Goal: Transaction & Acquisition: Purchase product/service

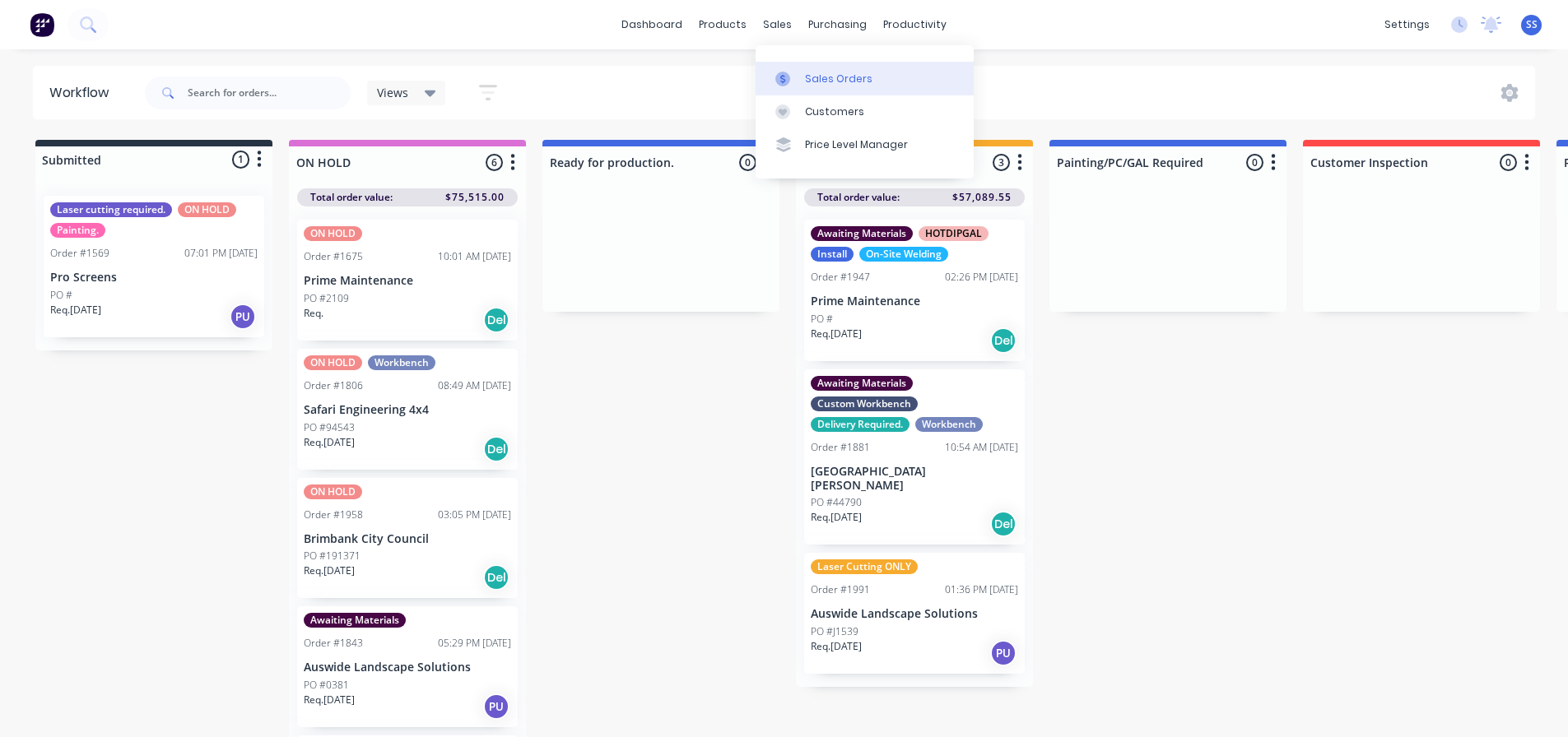
click at [810, 63] on link "Sales Orders" at bounding box center [864, 78] width 219 height 32
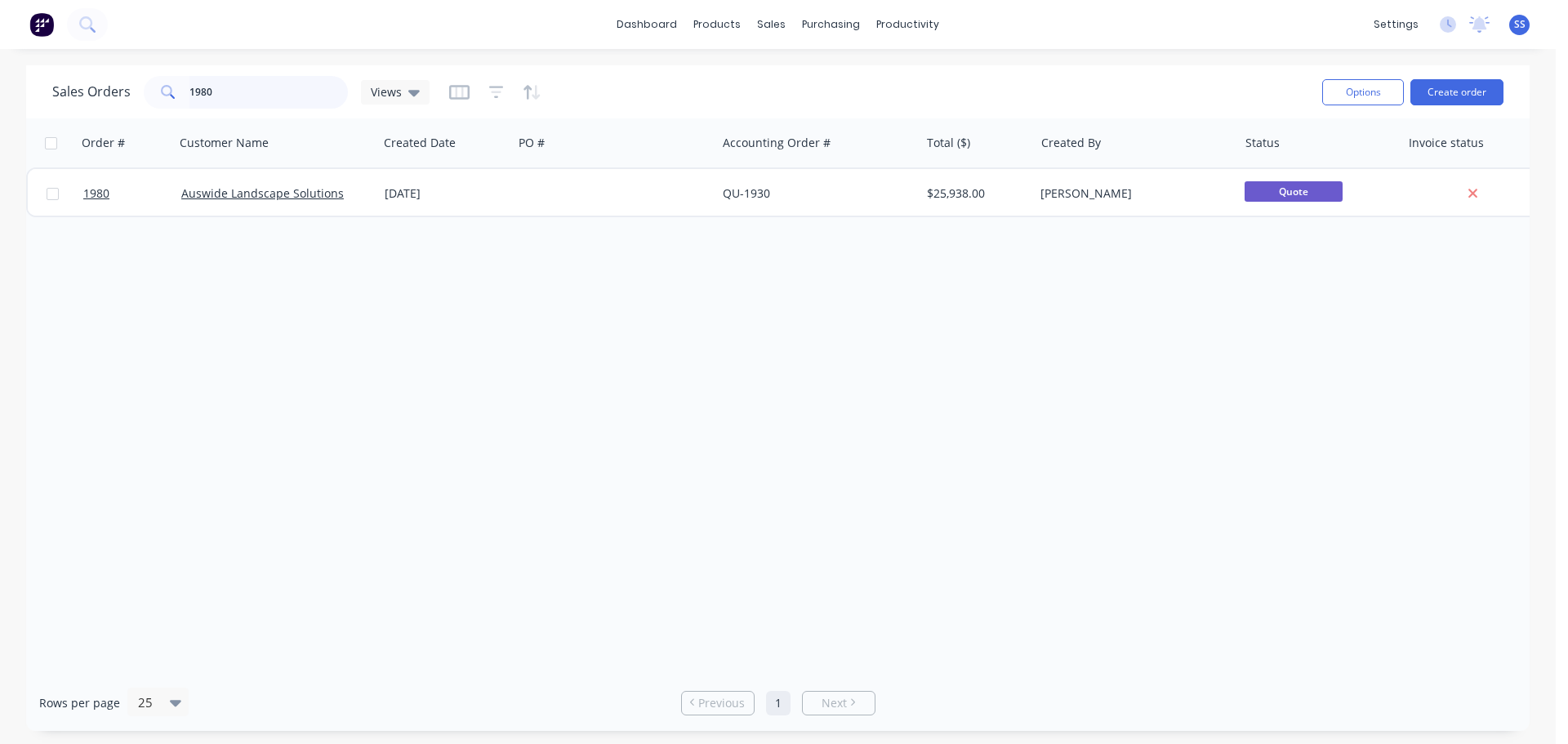
click at [260, 87] on input "1980" at bounding box center [269, 92] width 159 height 32
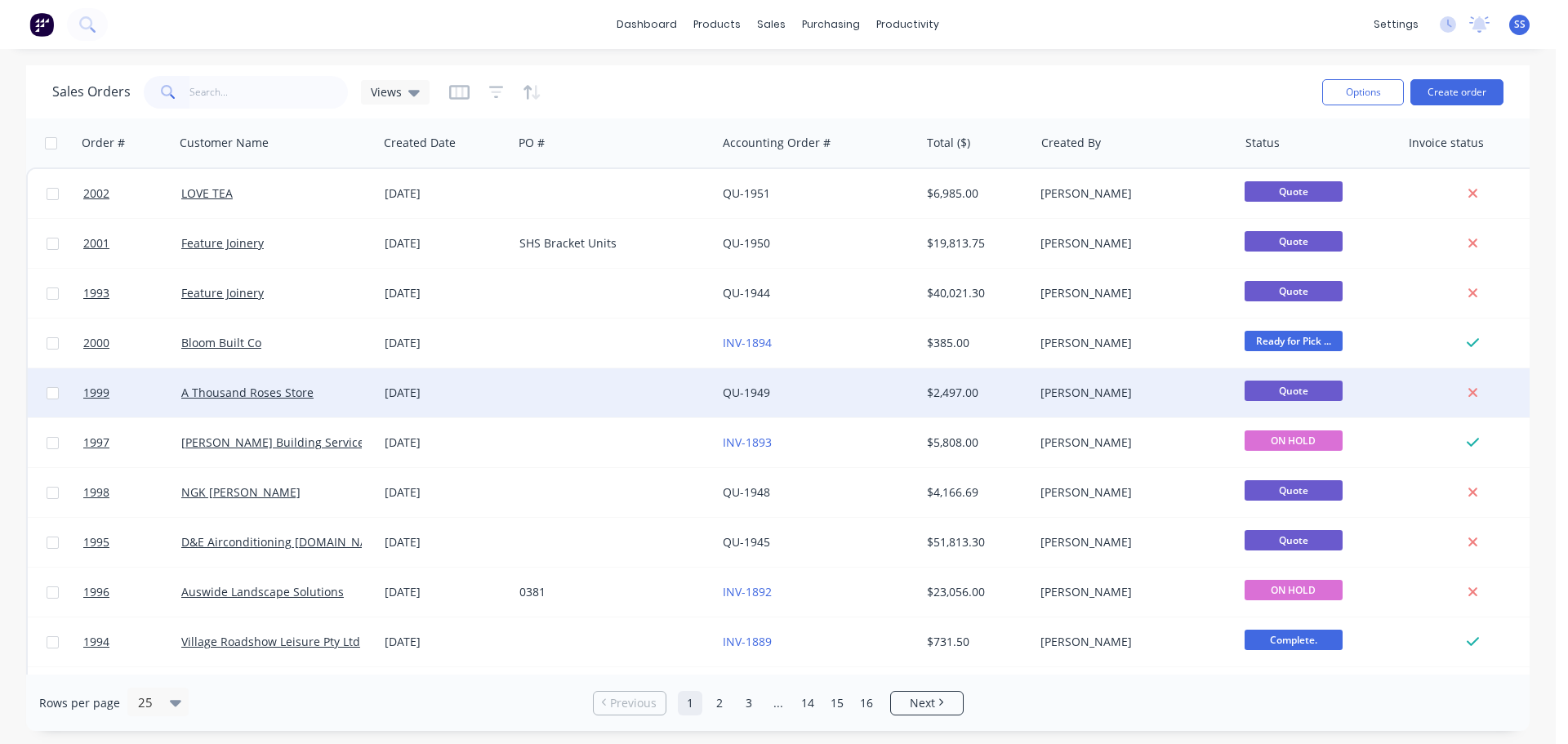
click at [530, 378] on div at bounding box center [614, 393] width 203 height 49
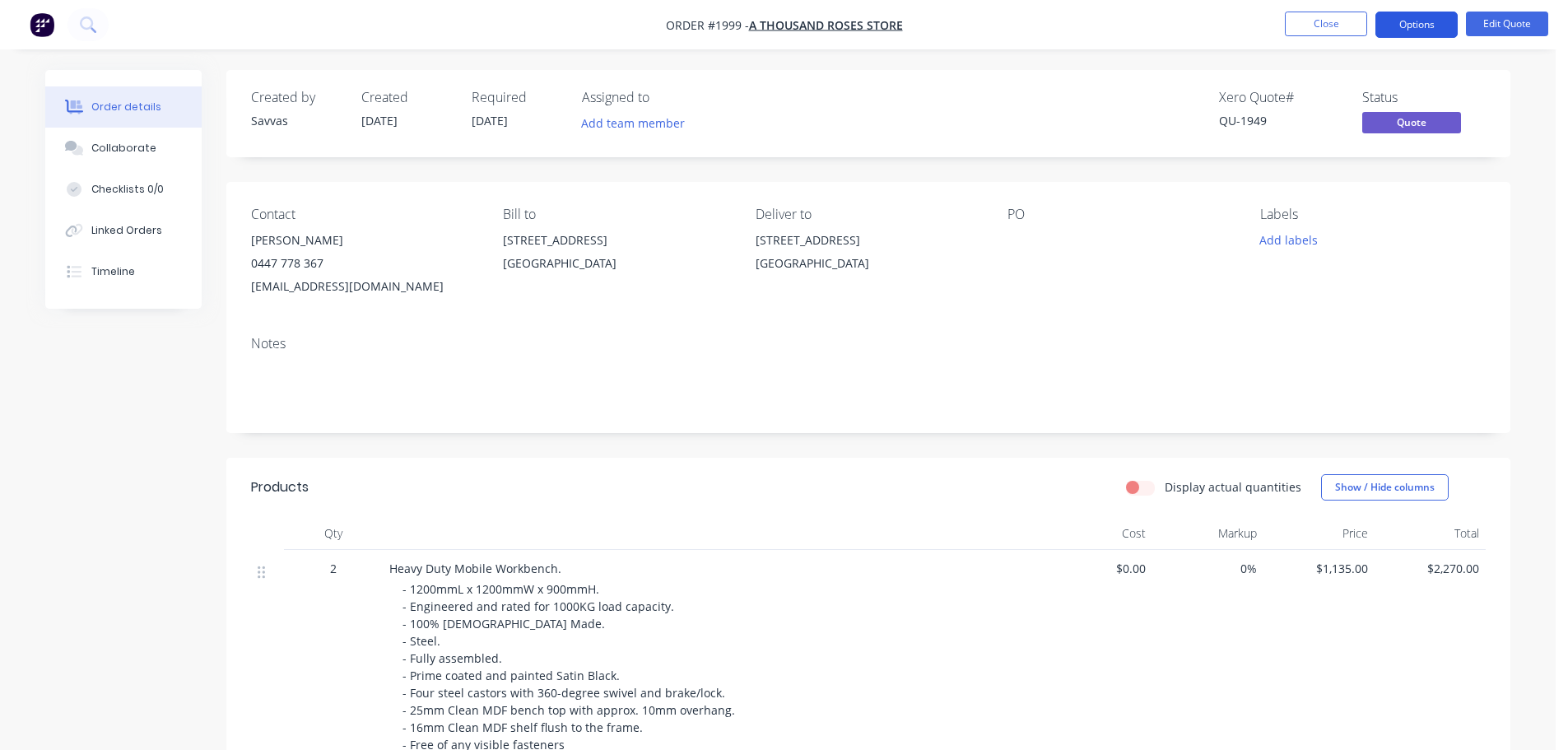
click at [1436, 12] on button "Options" at bounding box center [1416, 25] width 83 height 27
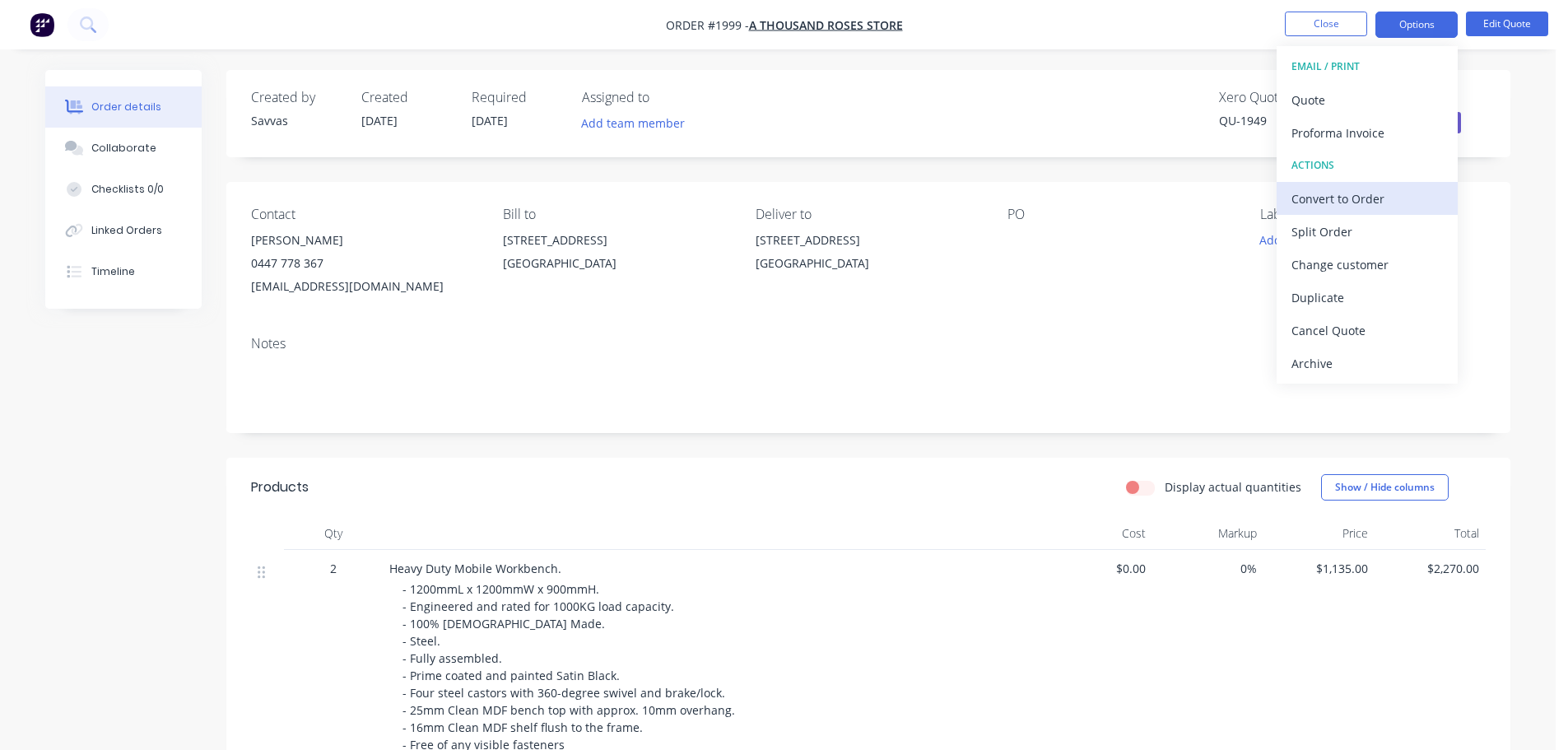
click at [1353, 189] on div "Convert to Order" at bounding box center [1367, 199] width 152 height 24
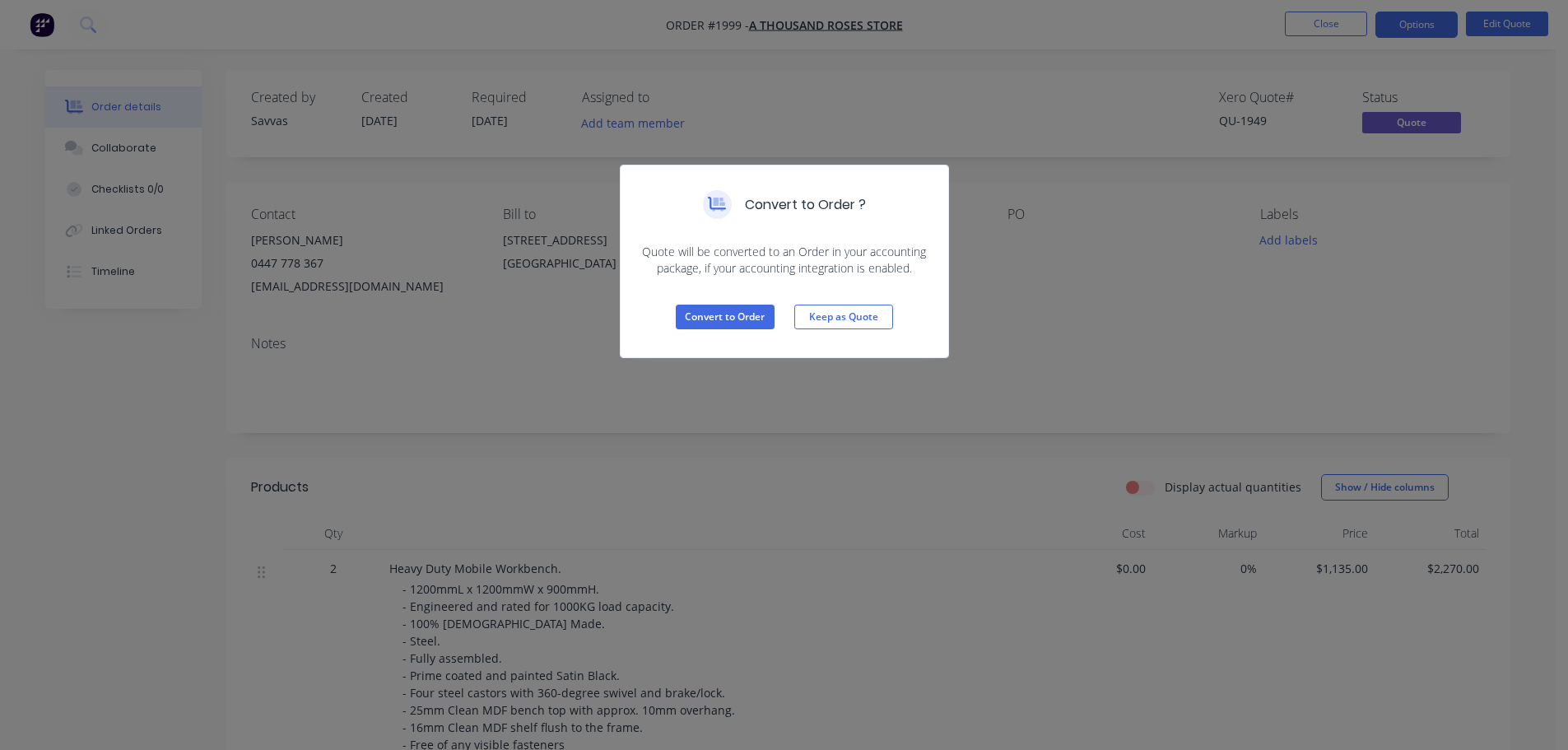
click at [705, 303] on div "Convert to Order Keep as Quote" at bounding box center [784, 317] width 328 height 81
click at [705, 309] on button "Convert to Order" at bounding box center [724, 316] width 98 height 25
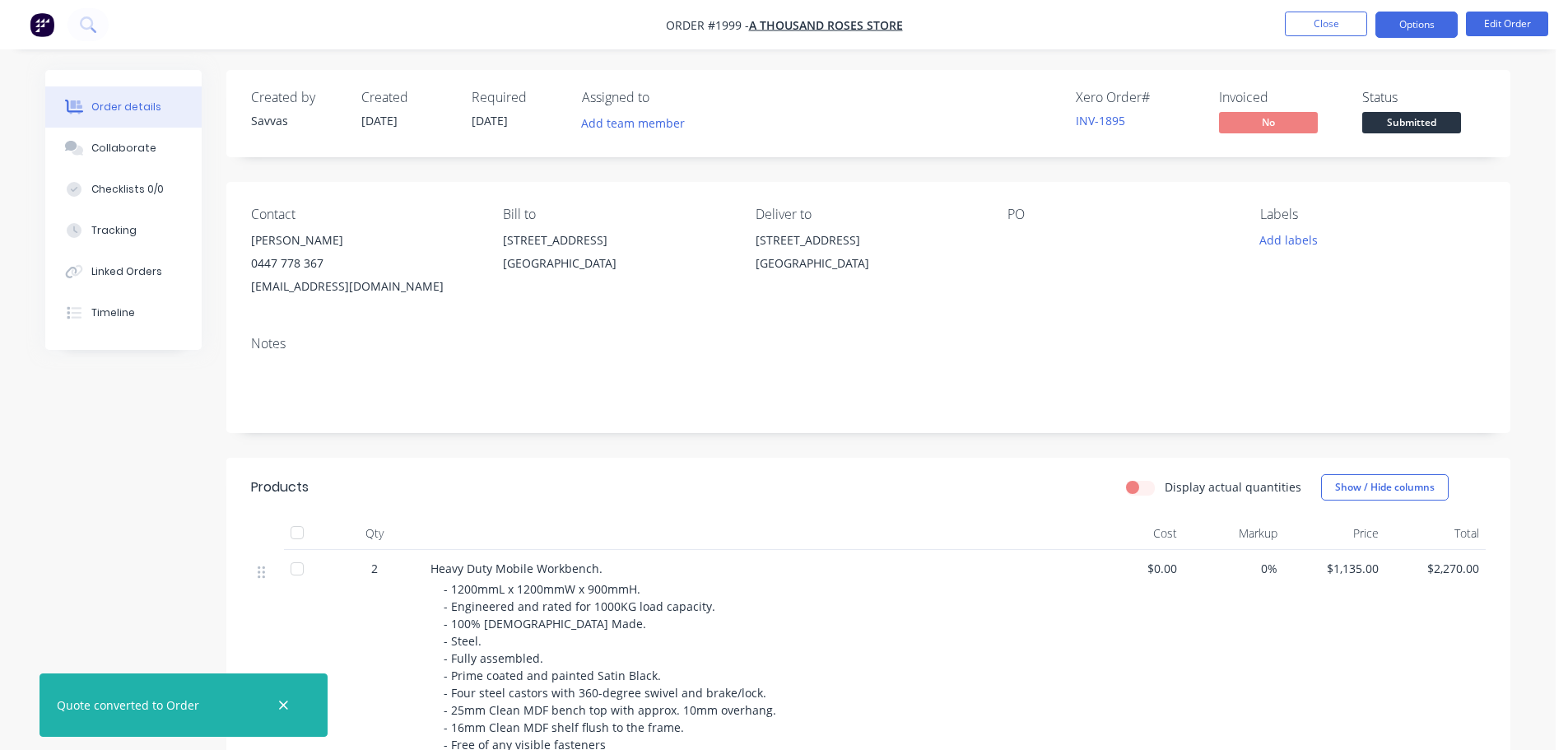
click at [1408, 22] on button "Options" at bounding box center [1416, 25] width 83 height 27
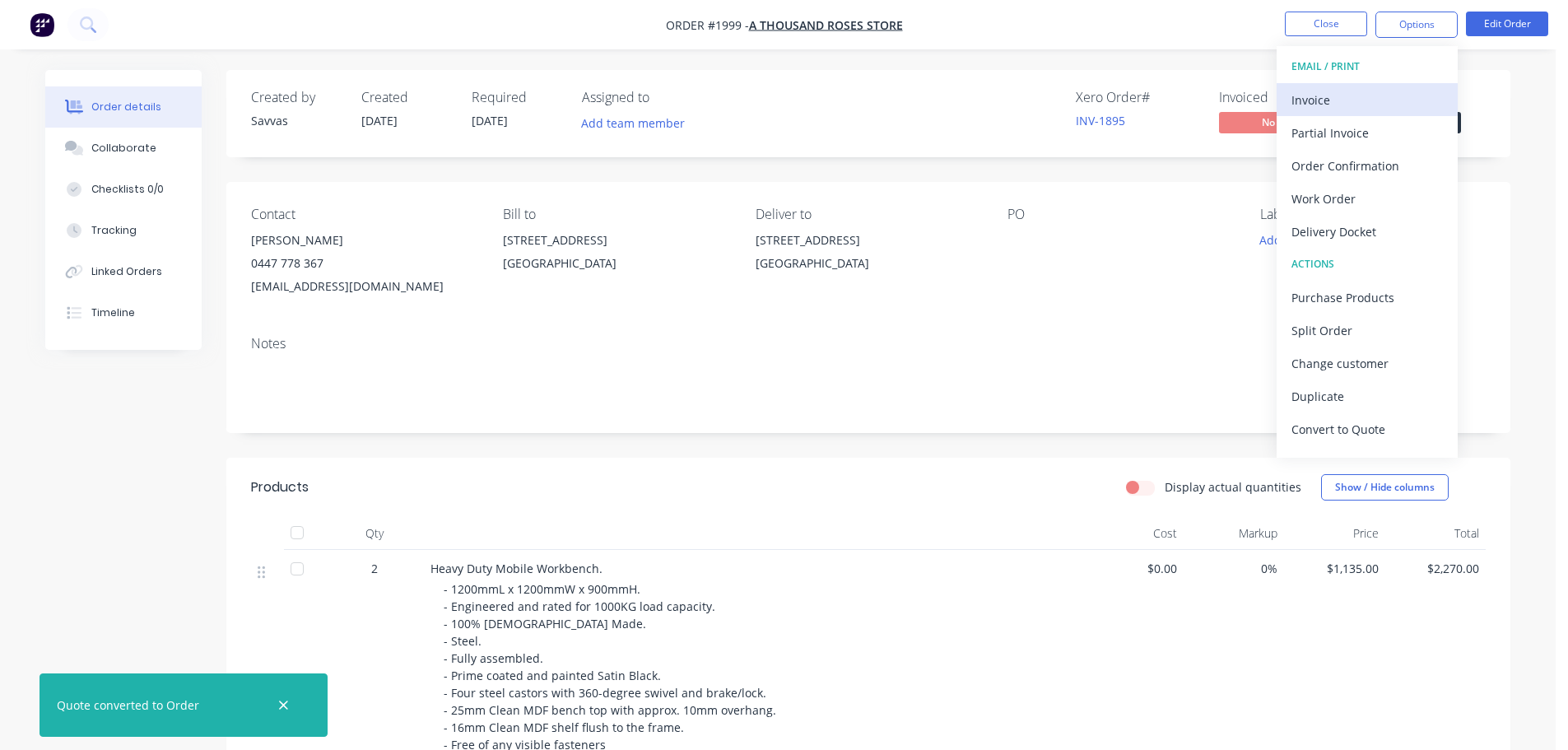
click at [1361, 93] on div "Invoice" at bounding box center [1367, 99] width 152 height 24
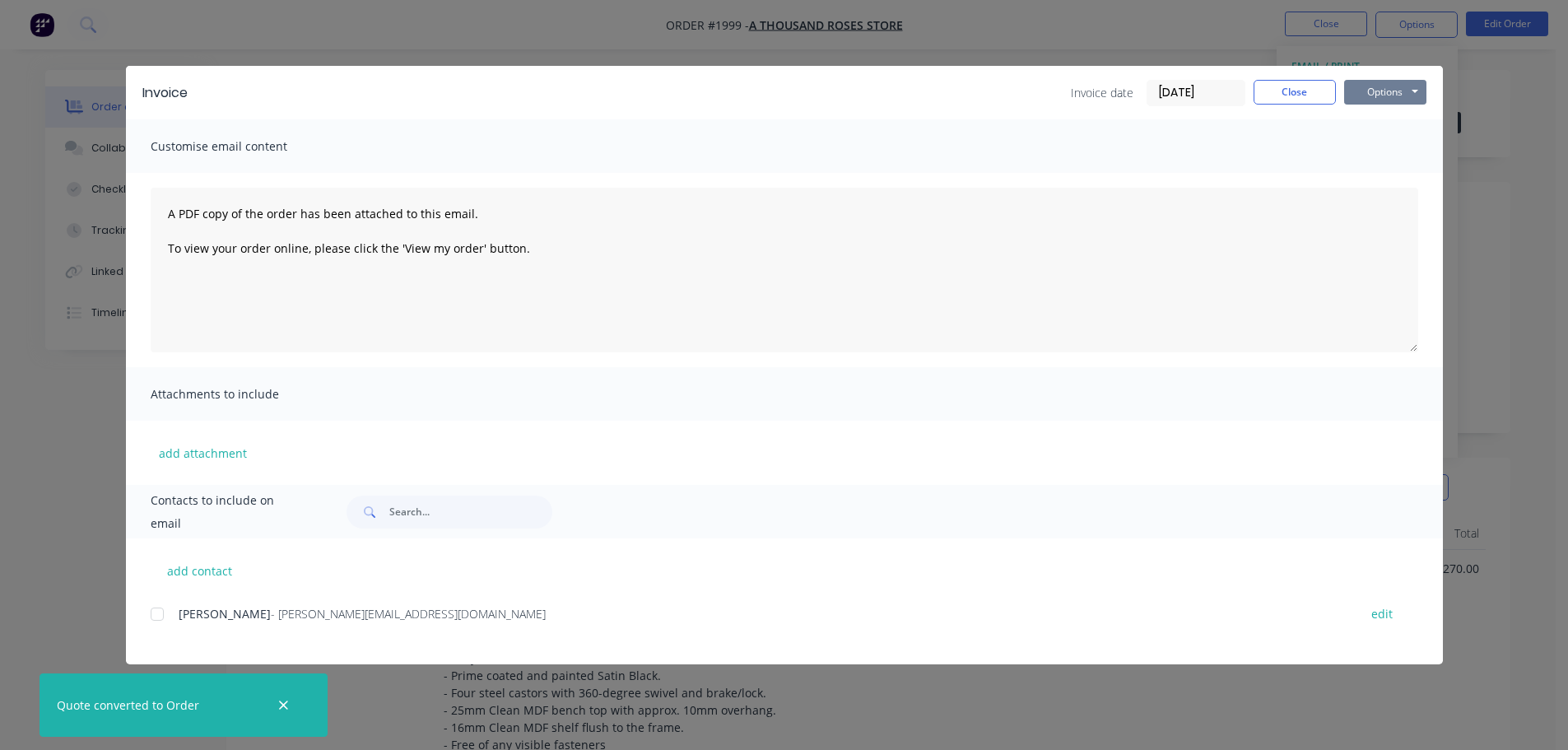
click at [1375, 93] on button "Options" at bounding box center [1385, 92] width 83 height 25
click at [1388, 138] on button "Print" at bounding box center [1396, 149] width 105 height 28
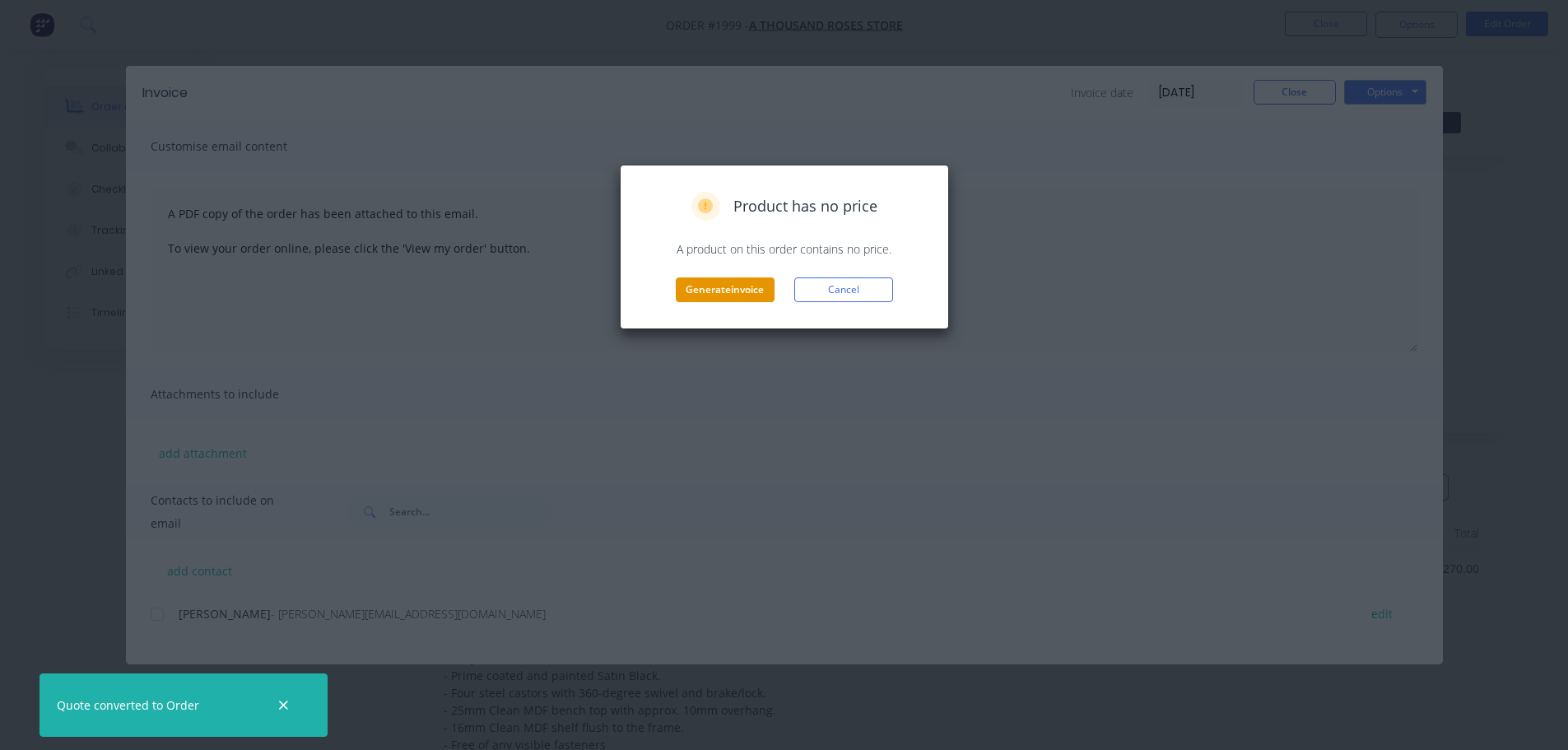
click at [705, 289] on button "Generate invoice" at bounding box center [724, 289] width 98 height 25
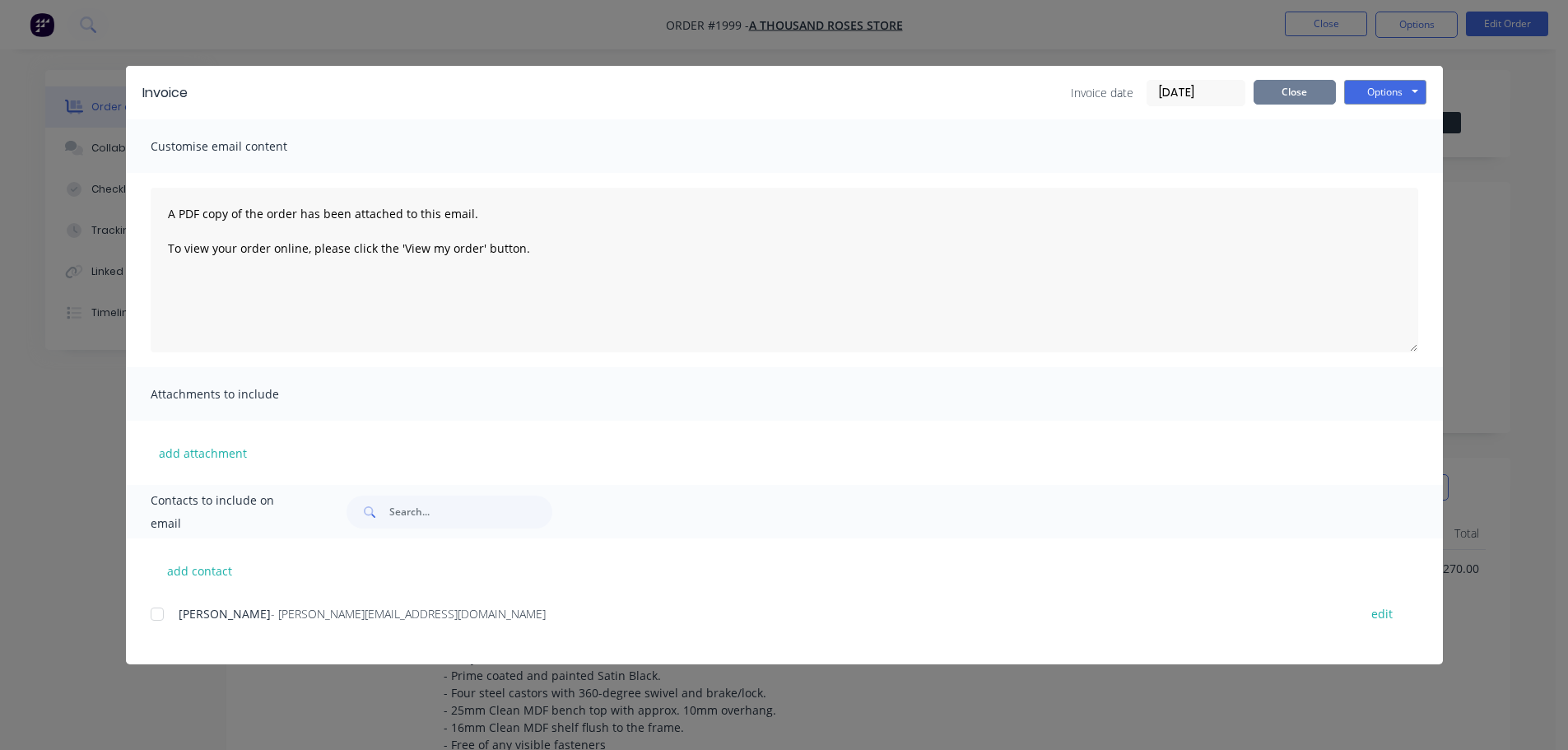
click at [1297, 99] on button "Close" at bounding box center [1294, 92] width 83 height 25
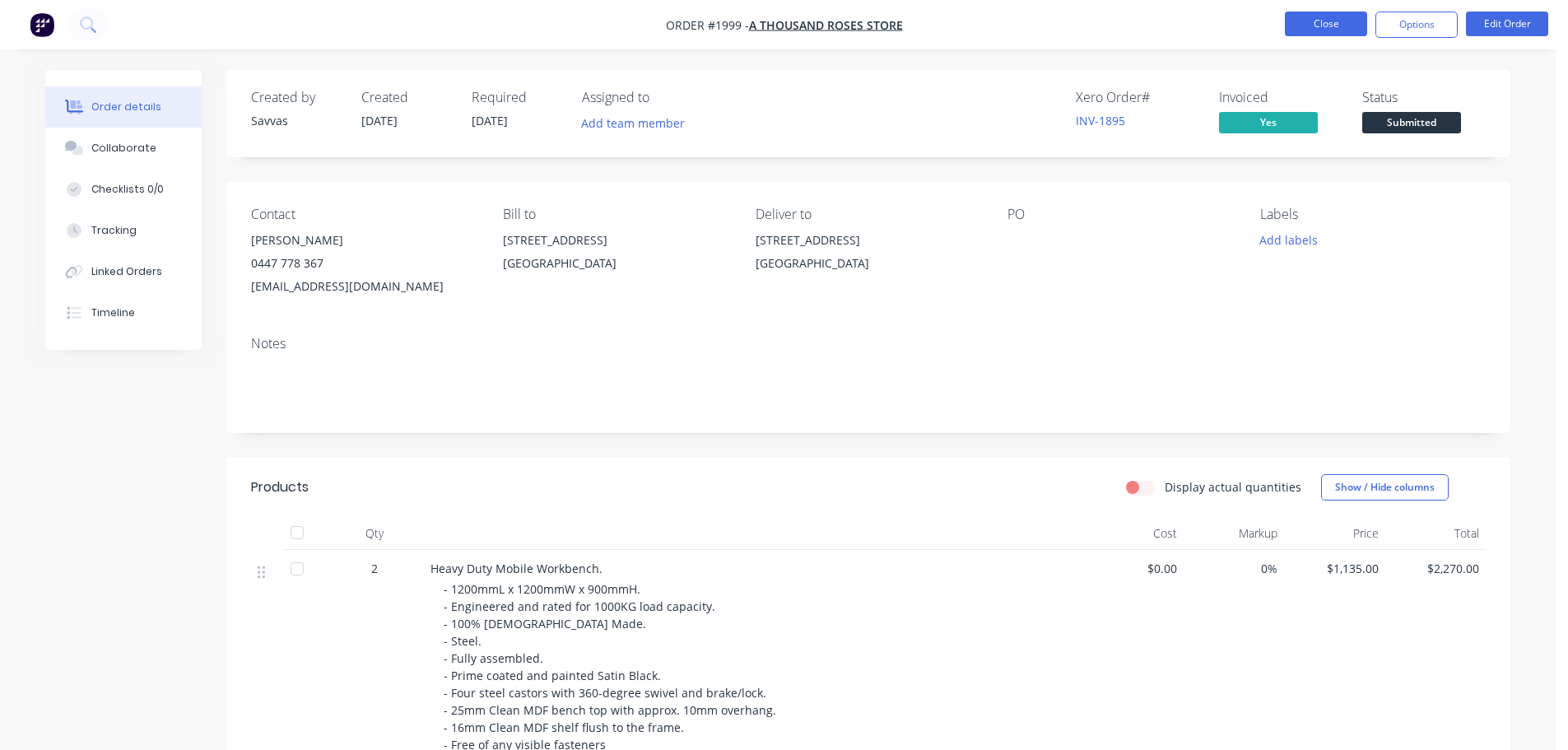
click at [1307, 25] on button "Close" at bounding box center [1326, 24] width 83 height 25
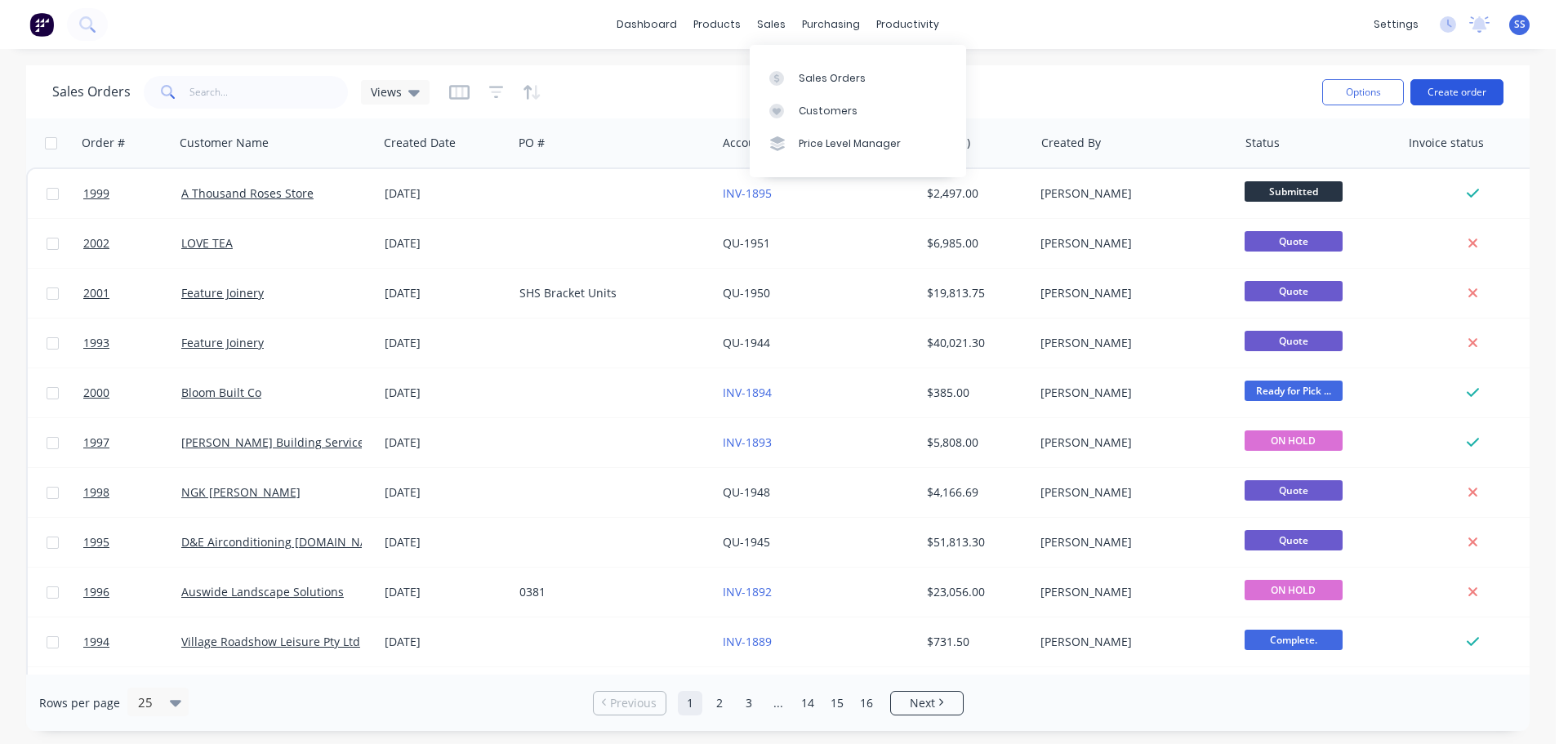
click at [1432, 79] on button "Create order" at bounding box center [1457, 92] width 93 height 26
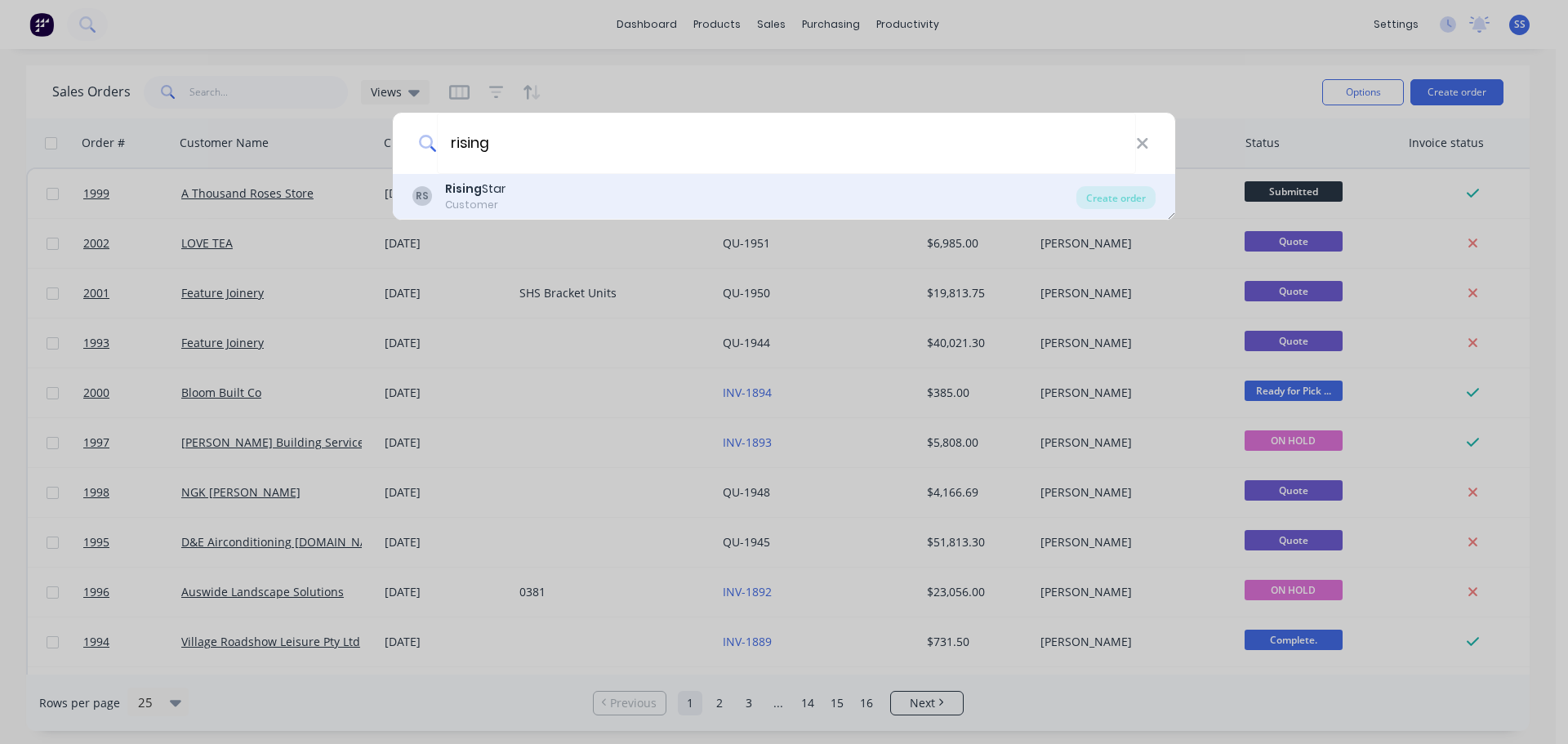
type input "rising"
click at [740, 192] on div "RS Rising Star Customer" at bounding box center [744, 196] width 664 height 32
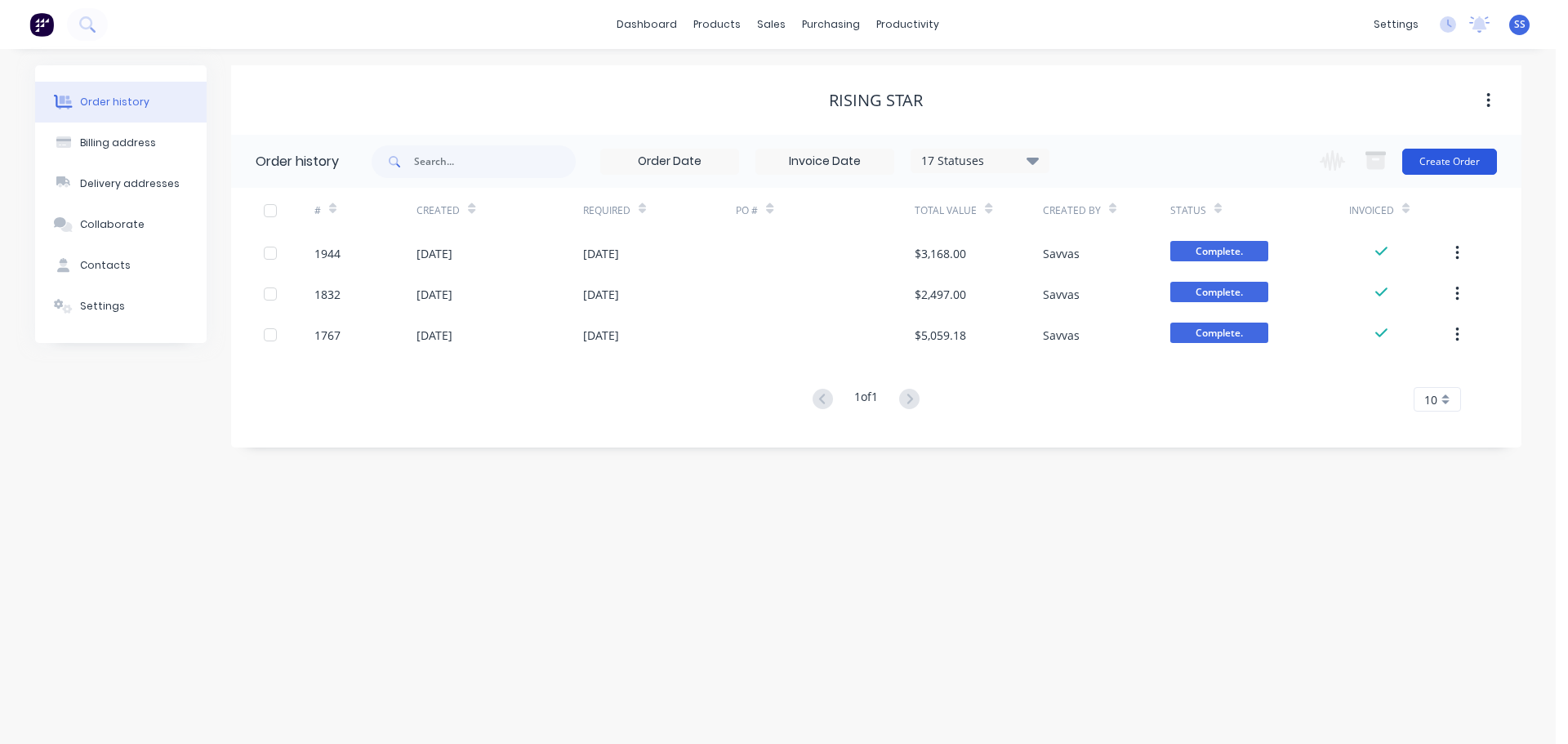
click at [1419, 152] on button "Create Order" at bounding box center [1449, 161] width 95 height 26
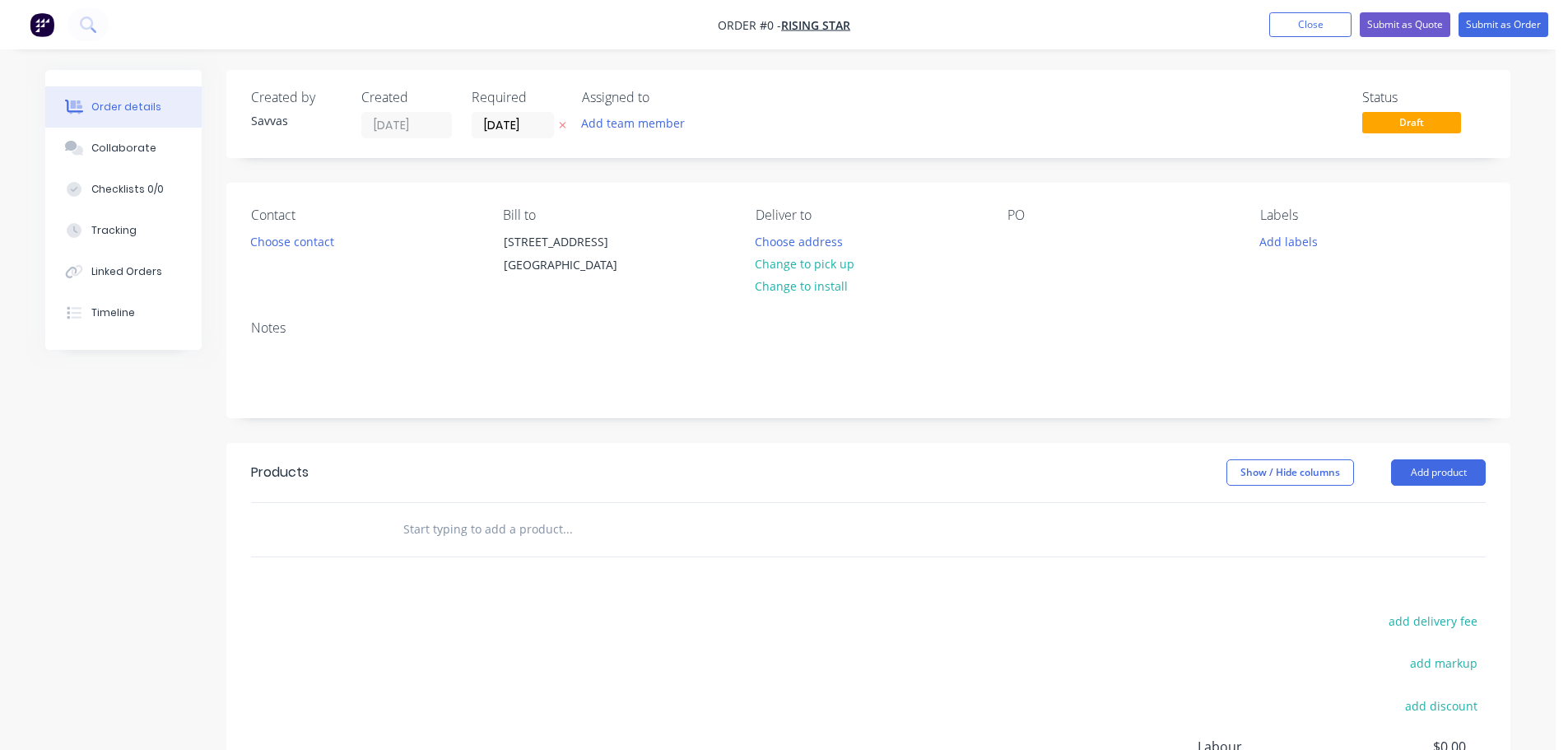
click at [329, 253] on div "Contact Choose contact" at bounding box center [363, 245] width 225 height 75
click at [329, 252] on button "Choose contact" at bounding box center [292, 240] width 101 height 23
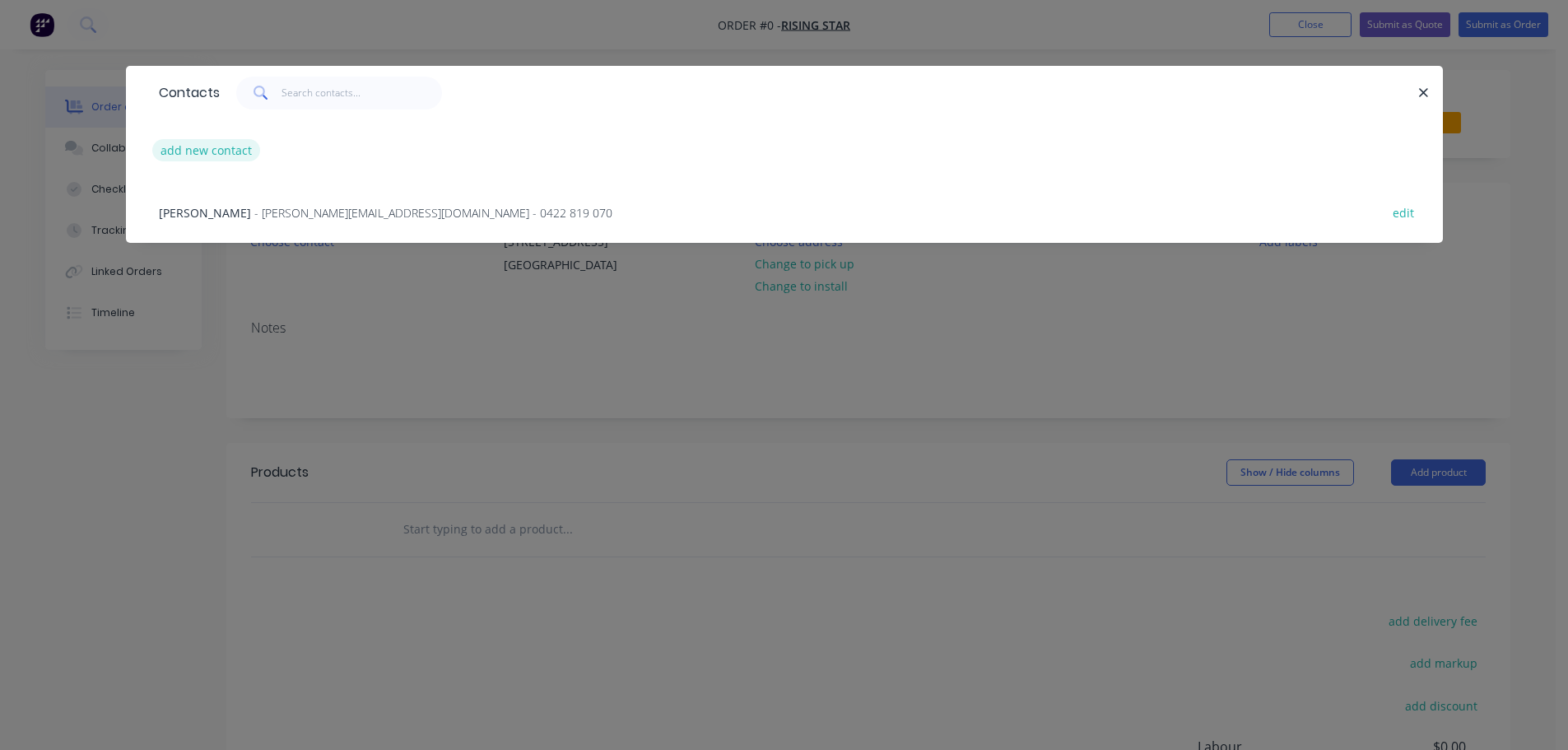
click at [207, 148] on button "add new contact" at bounding box center [207, 150] width 108 height 23
select select "AU"
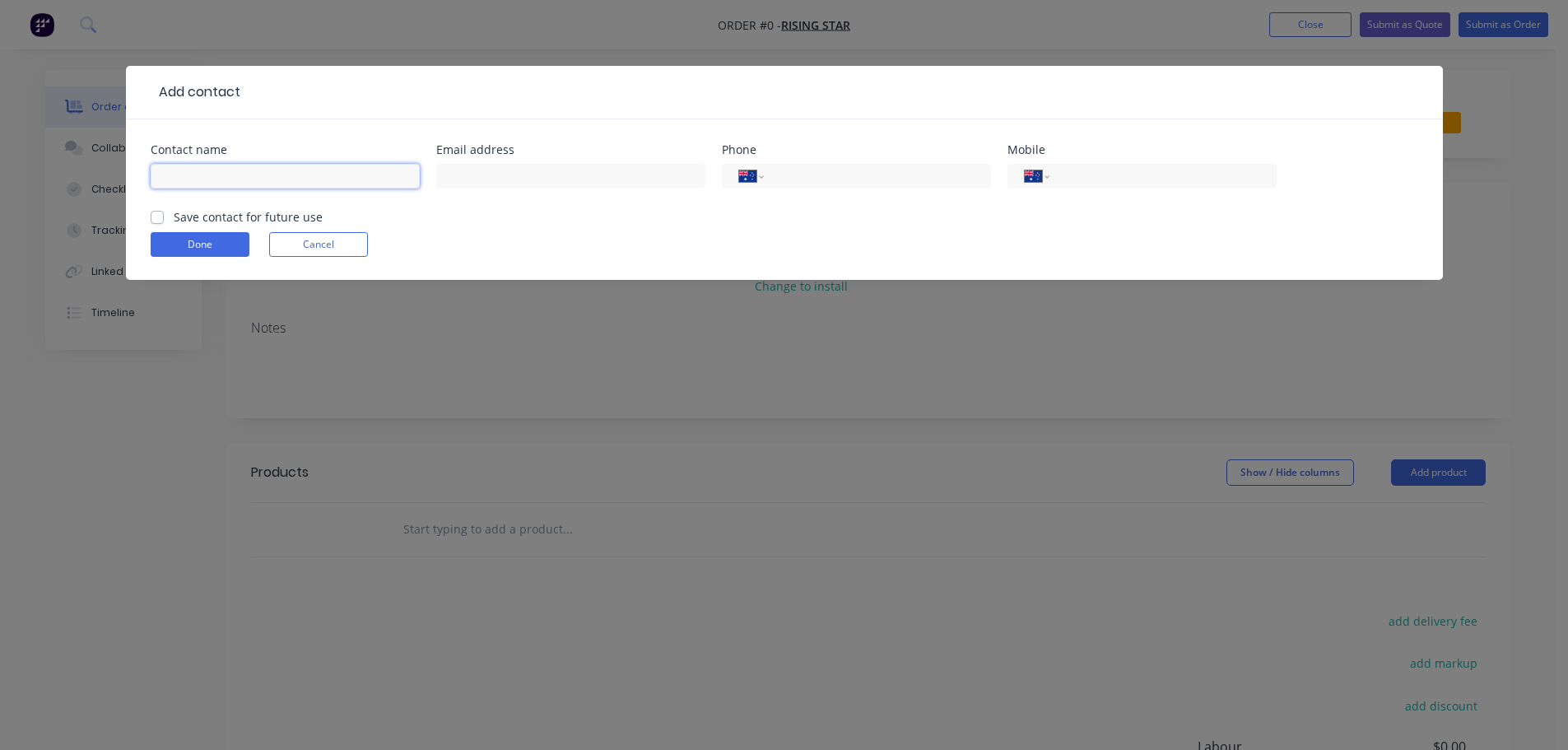
click at [203, 176] on input "text" at bounding box center [284, 175] width 269 height 25
type input "Pat"
type input "[EMAIL_ADDRESS][DOMAIN_NAME]"
type input "0452 511 789"
click at [173, 213] on label "Save contact for future use" at bounding box center [247, 218] width 149 height 18
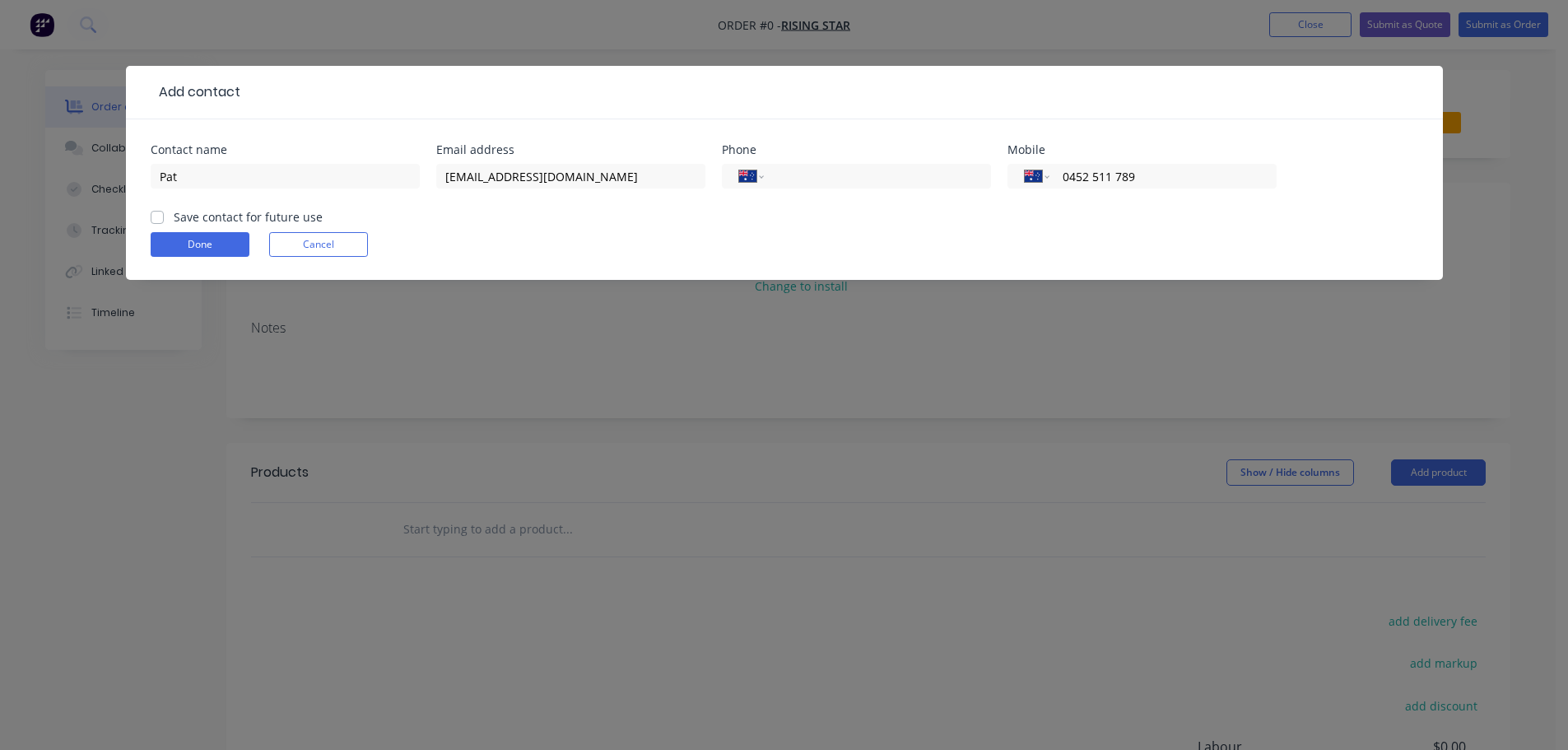
click at [159, 213] on input "Save contact for future use" at bounding box center [157, 217] width 13 height 16
checkbox input "true"
click at [166, 247] on button "Done" at bounding box center [200, 244] width 98 height 25
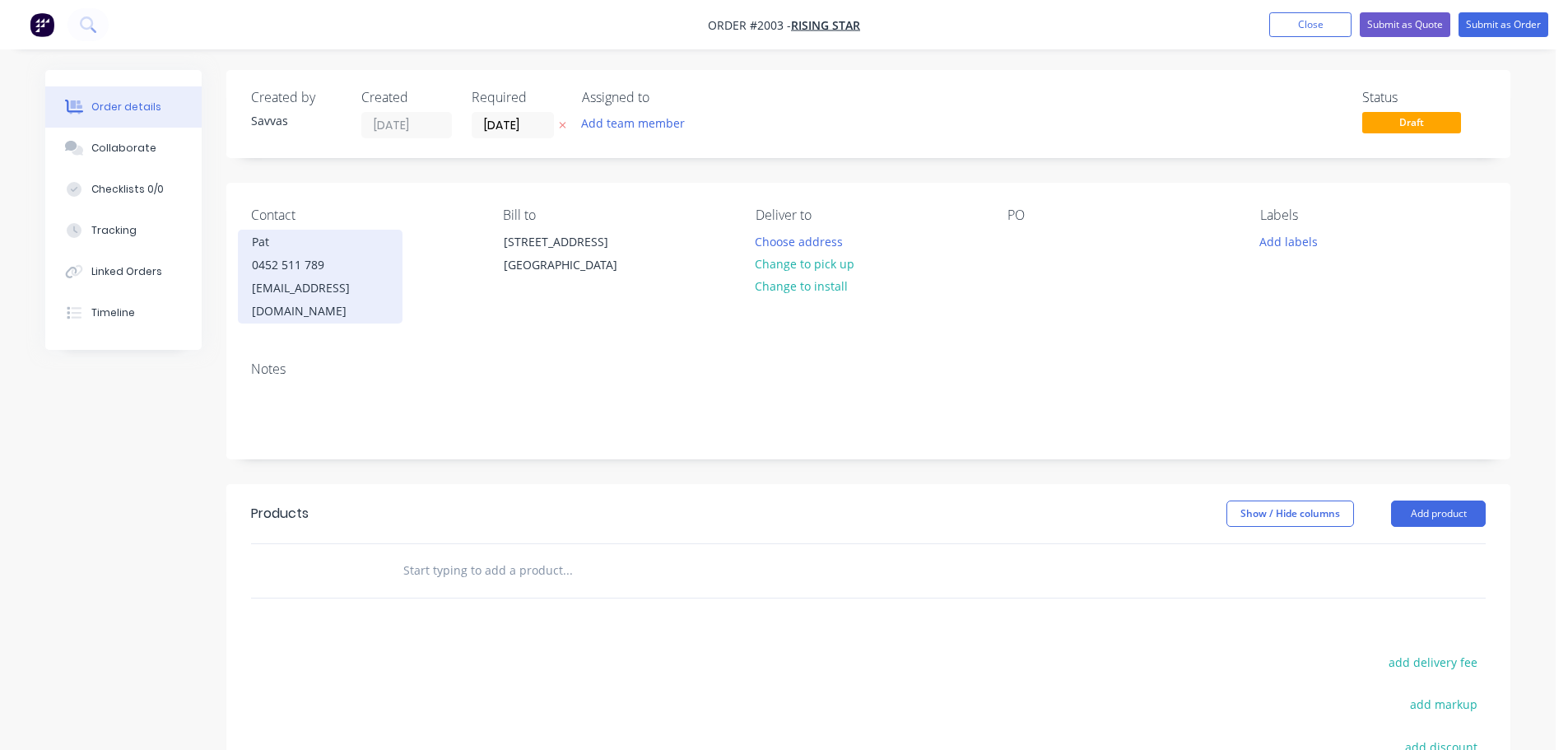
click at [360, 269] on div "0452 511 789" at bounding box center [320, 264] width 137 height 23
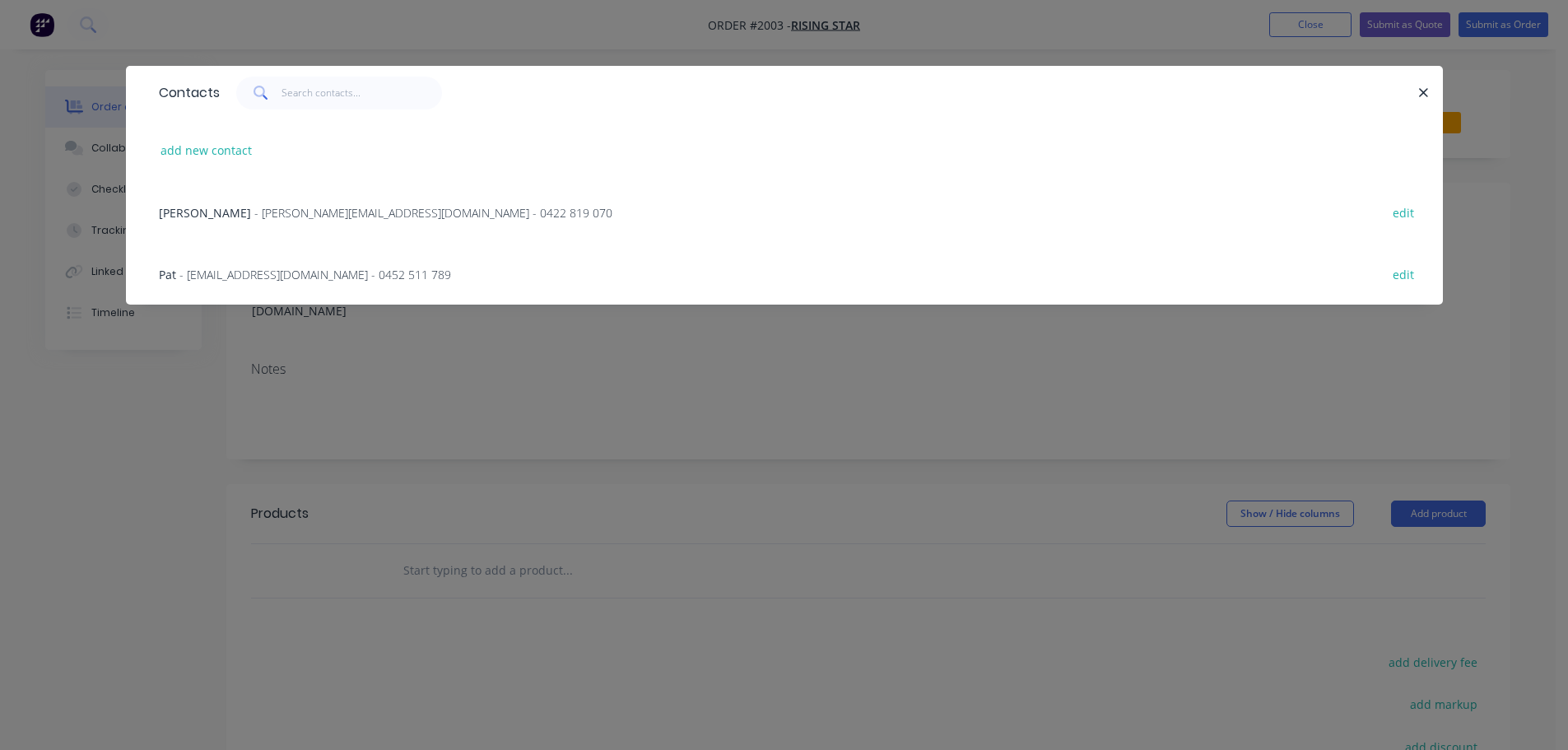
click at [678, 339] on div "Contacts add new contact [PERSON_NAME] - [PERSON_NAME][EMAIL_ADDRESS][DOMAIN_NA…" at bounding box center [784, 375] width 1568 height 750
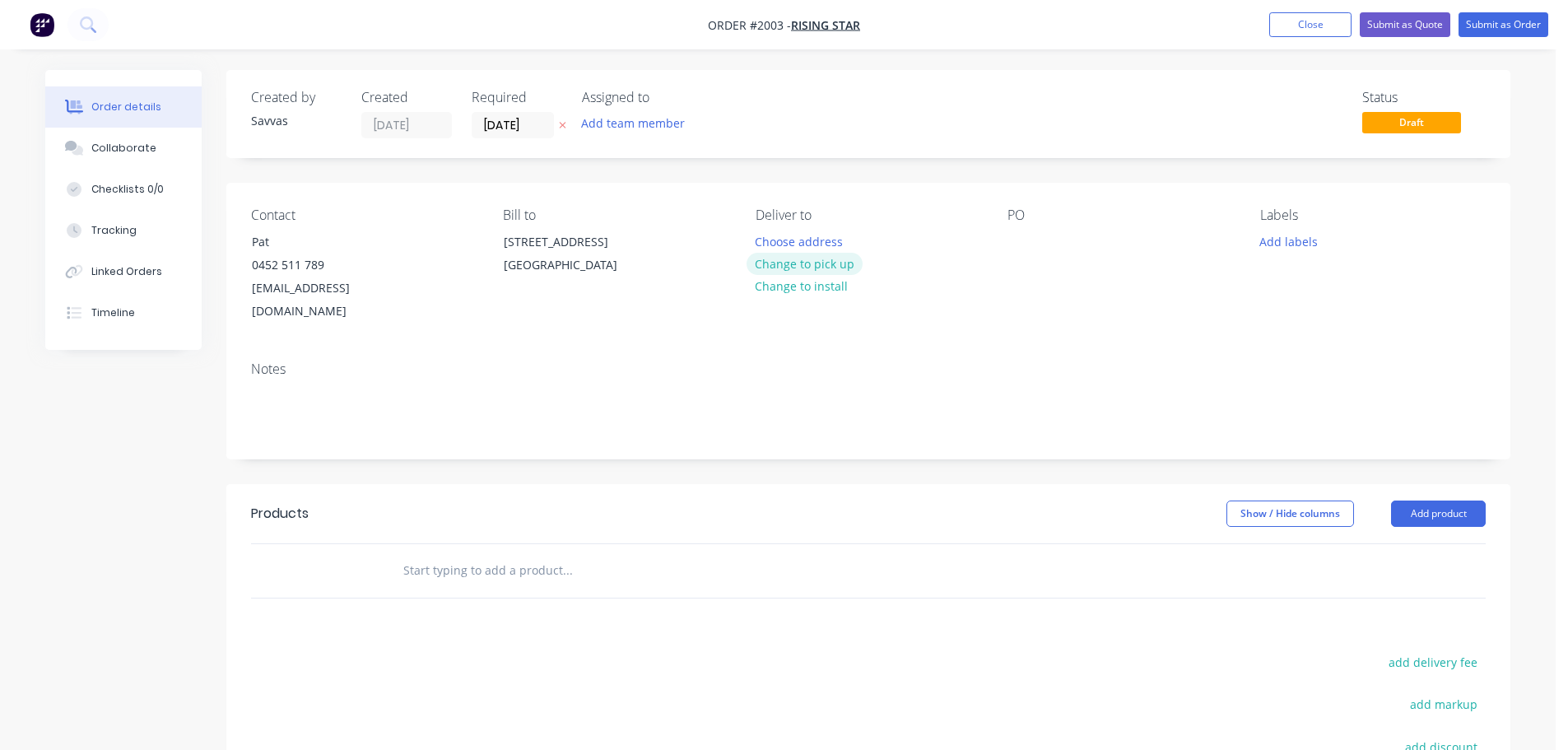
click at [823, 269] on button "Change to pick up" at bounding box center [804, 264] width 117 height 23
click at [1448, 500] on button "Add product" at bounding box center [1438, 513] width 94 height 27
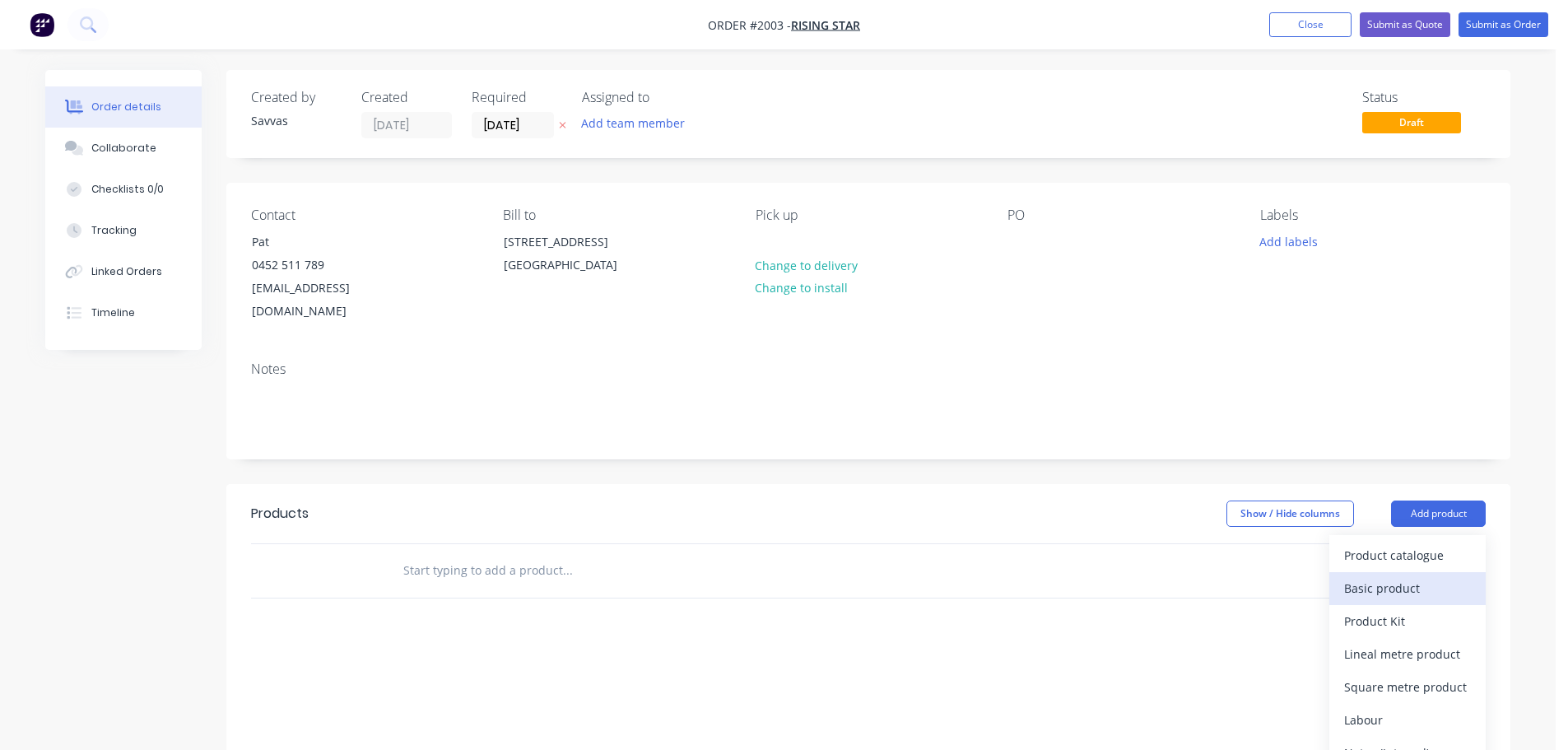
click at [1419, 576] on div "Basic product" at bounding box center [1407, 588] width 127 height 24
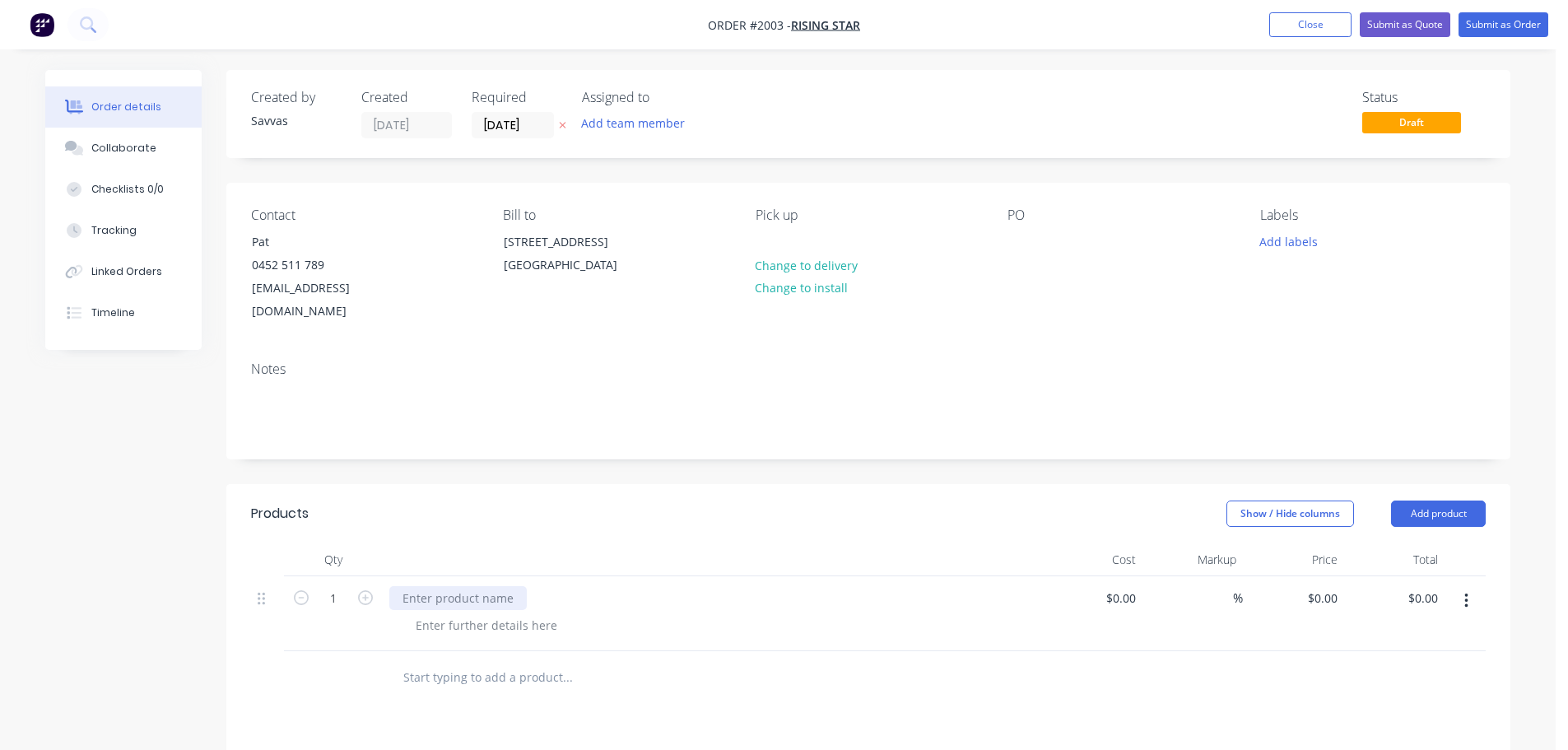
click at [494, 586] on div at bounding box center [458, 597] width 138 height 24
click at [499, 586] on div "Folded Bracket" at bounding box center [711, 597] width 645 height 24
click at [487, 586] on div "Folded Bracket" at bounding box center [443, 597] width 108 height 24
click at [510, 613] on div at bounding box center [486, 625] width 168 height 24
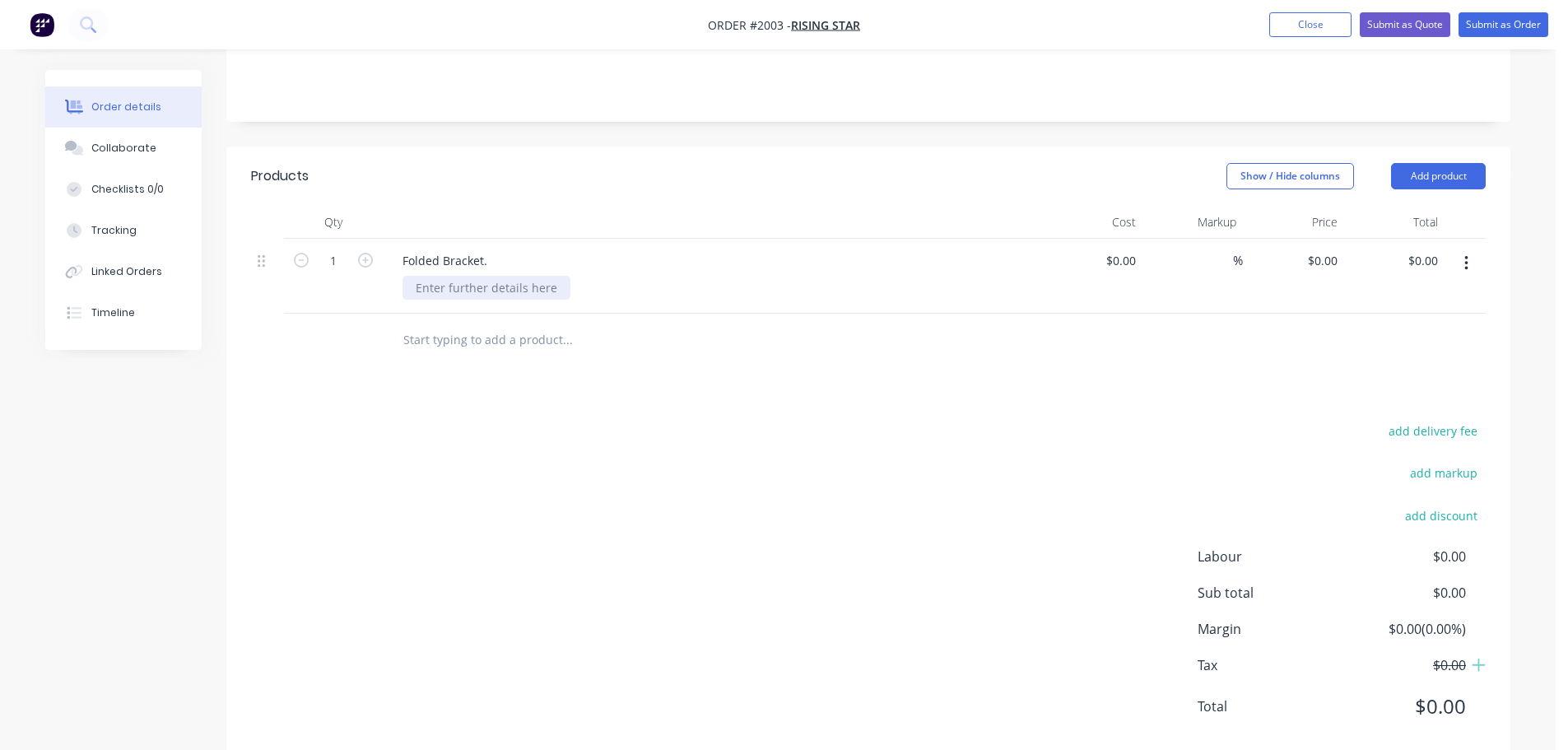
scroll to position [351, 0]
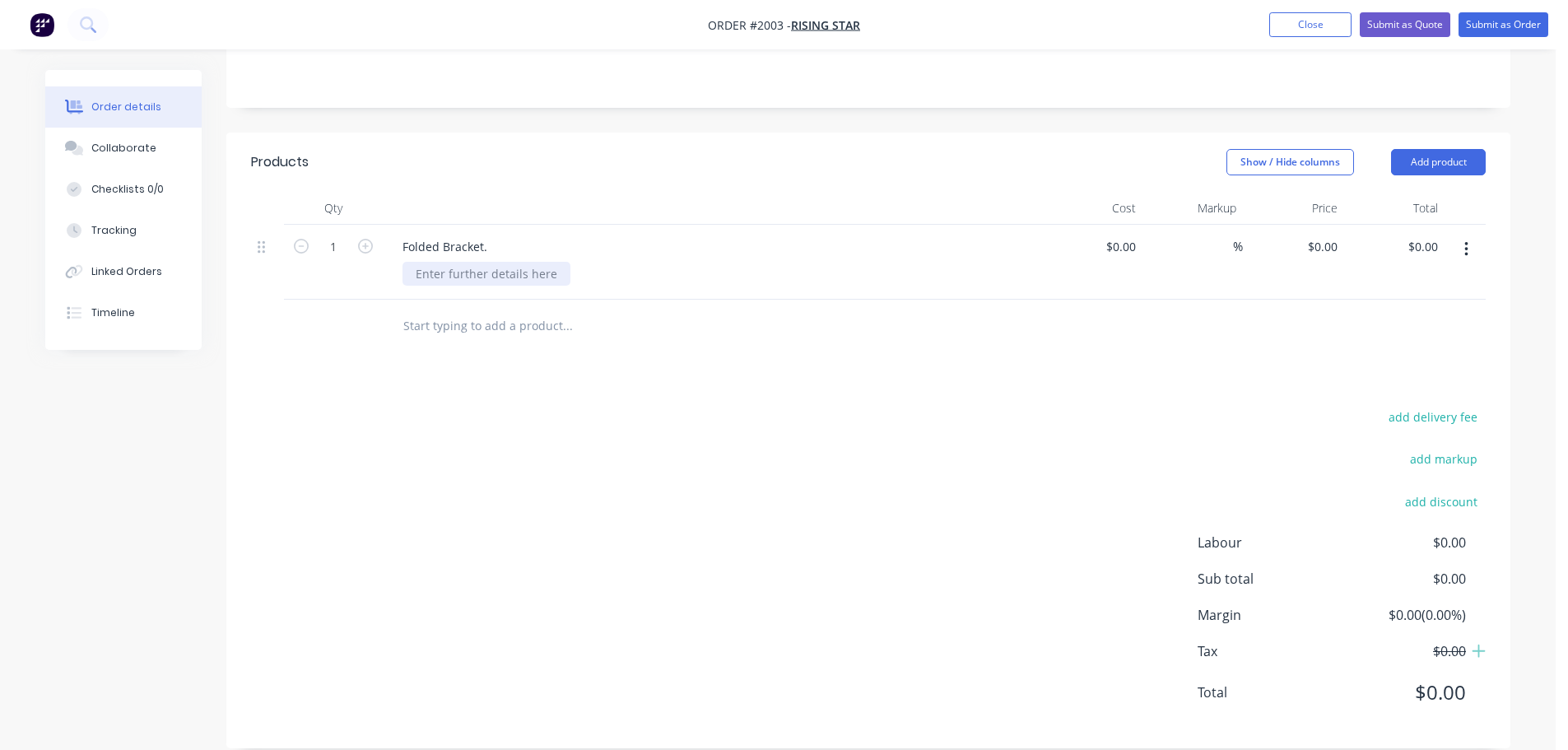
click at [515, 262] on div at bounding box center [486, 274] width 168 height 24
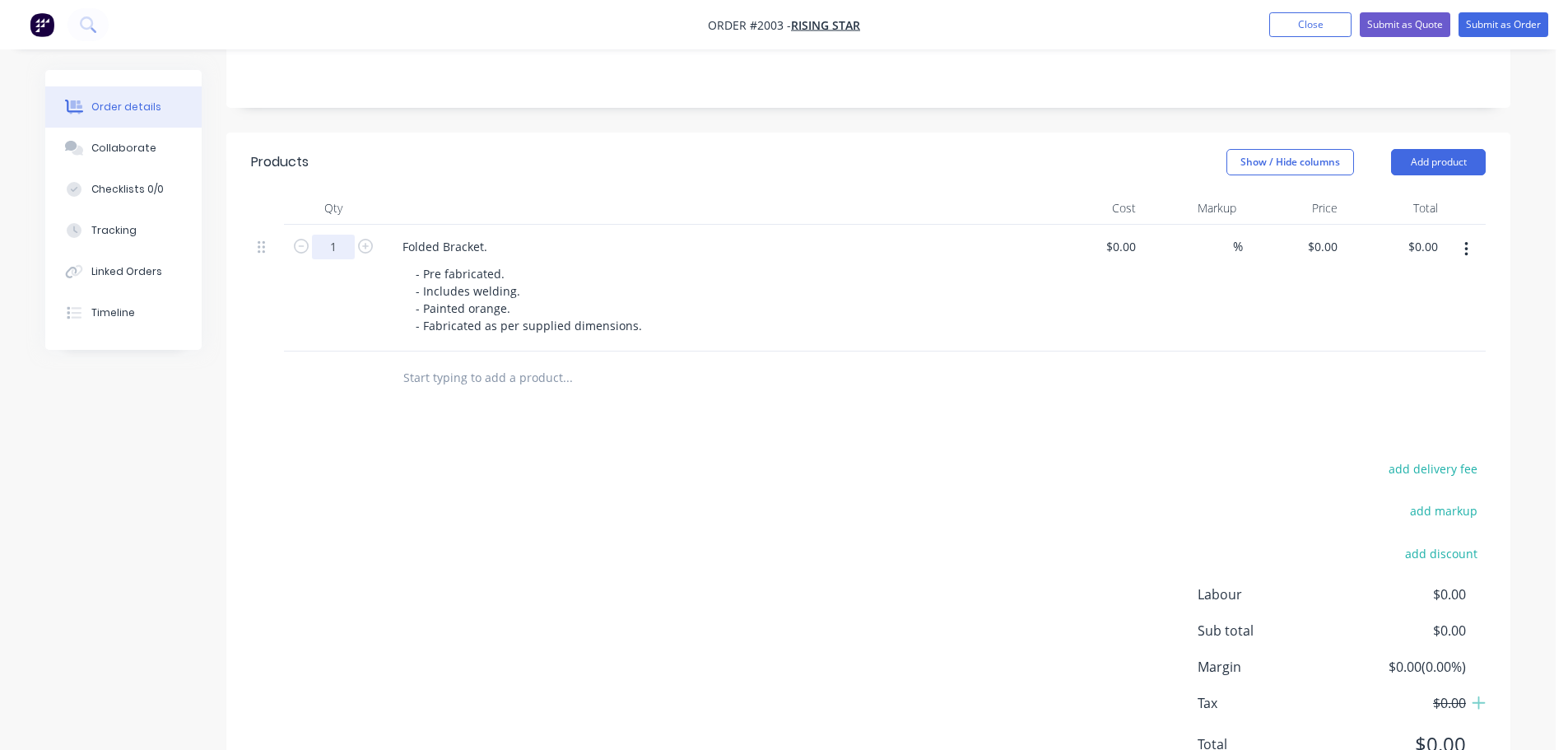
click at [345, 234] on input "1" at bounding box center [333, 246] width 42 height 25
type input "28"
click at [643, 423] on div "Products Show / Hide columns Add product Qty Cost Markup Price Total 28 Folded …" at bounding box center [868, 467] width 1284 height 667
click at [1320, 234] on div "0 $0.00" at bounding box center [1321, 246] width 44 height 24
type input "$120.00"
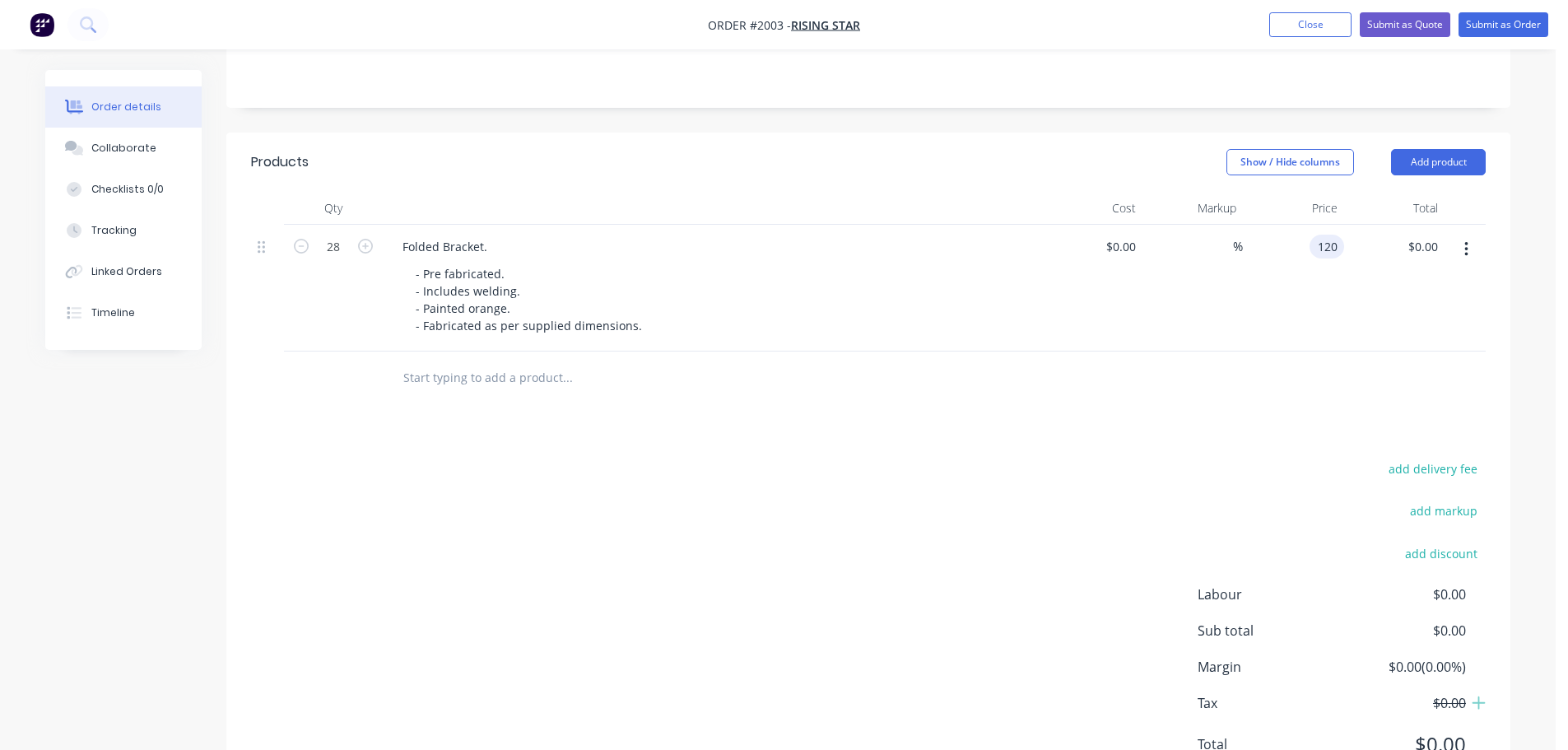
type input "$3,360.00"
click at [1004, 521] on div "add delivery fee add markup add discount Labour $0.00 Sub total $0.00 Margin $0…" at bounding box center [868, 616] width 1234 height 318
drag, startPoint x: 1449, startPoint y: 131, endPoint x: 1443, endPoint y: 141, distance: 11.7
click at [1448, 149] on button "Add product" at bounding box center [1438, 161] width 94 height 27
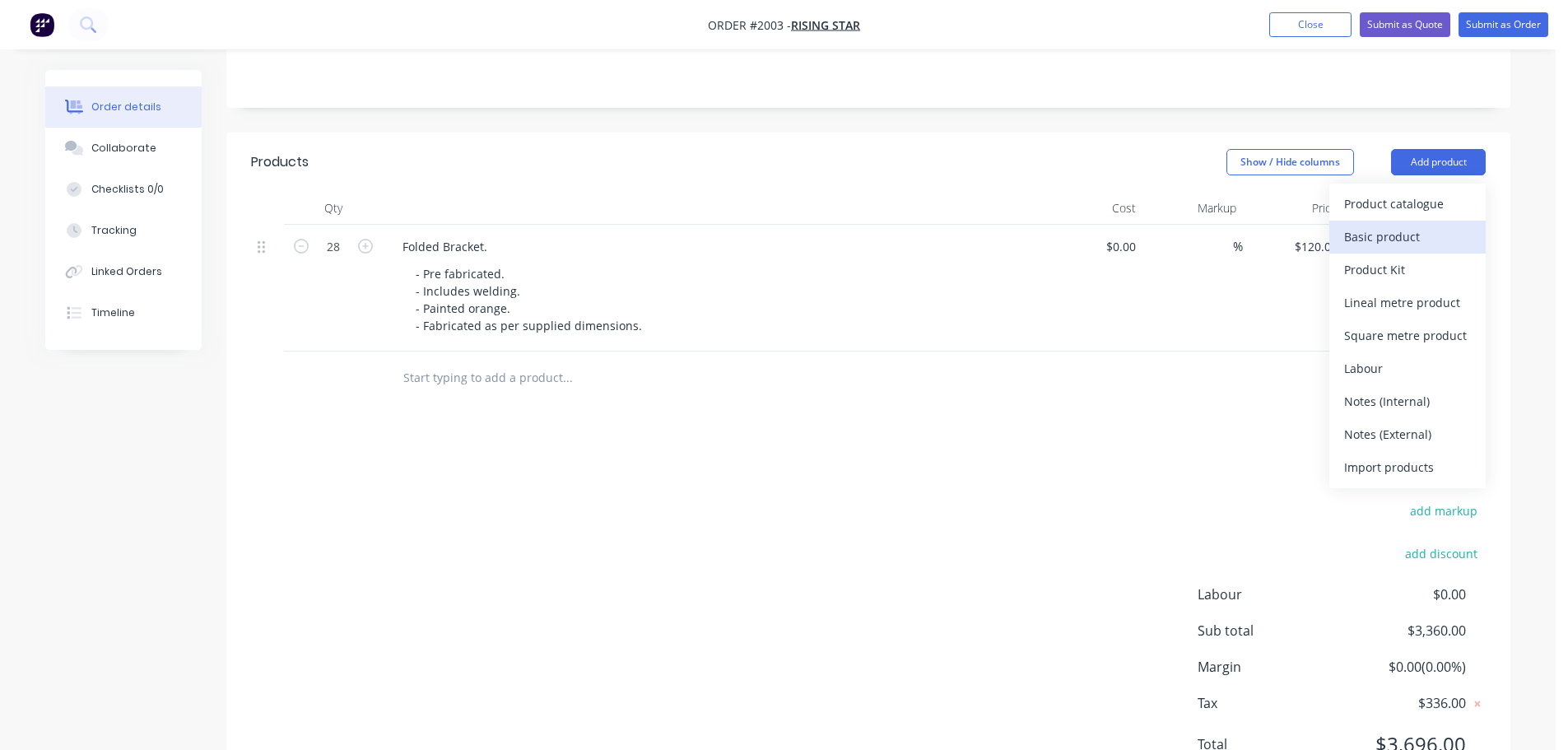
click at [1422, 224] on div "Basic product" at bounding box center [1407, 236] width 127 height 24
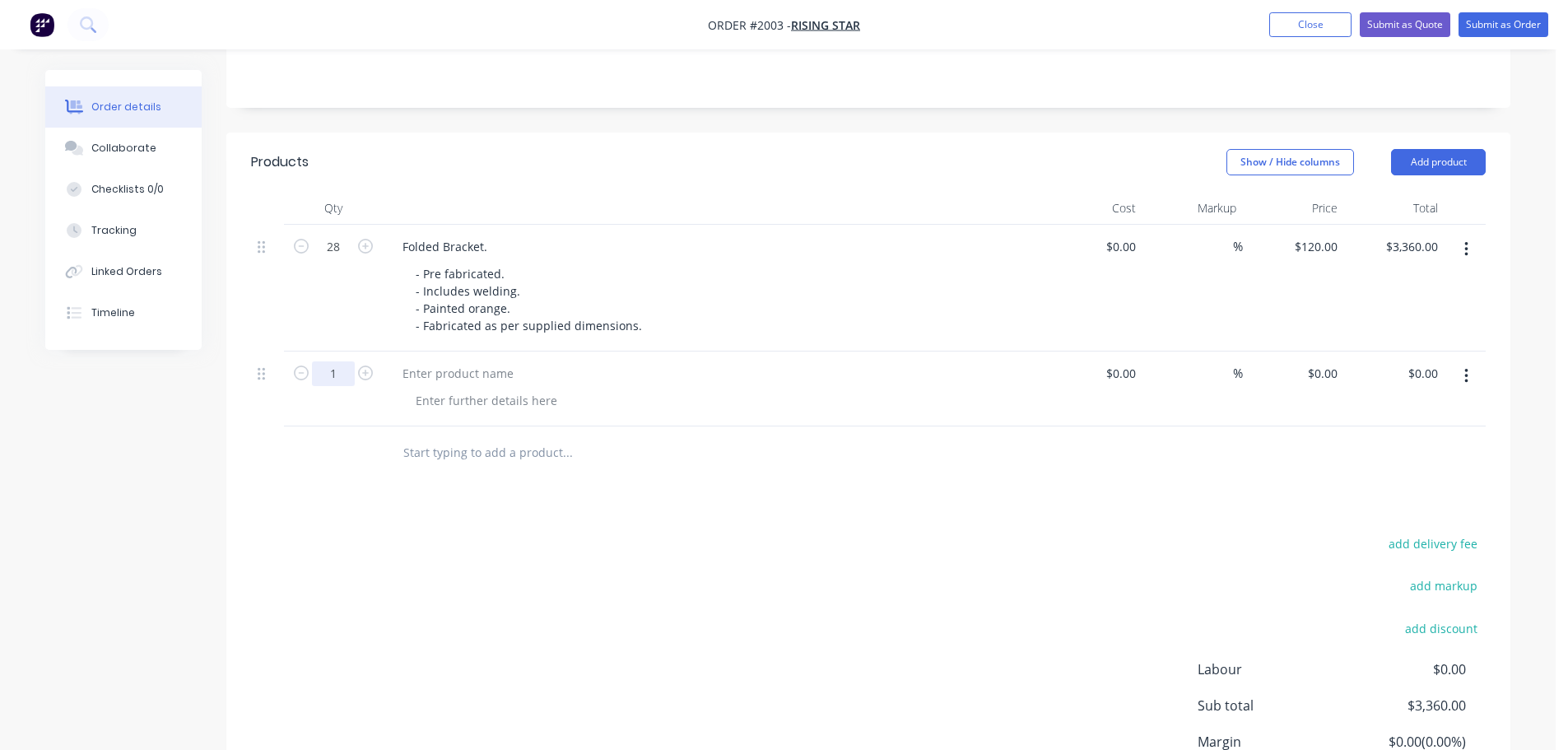
click at [338, 259] on input "1" at bounding box center [333, 246] width 42 height 25
type input "68"
click at [474, 361] on div at bounding box center [458, 373] width 138 height 24
click at [465, 361] on div "Steel Solid Rod" at bounding box center [443, 373] width 108 height 24
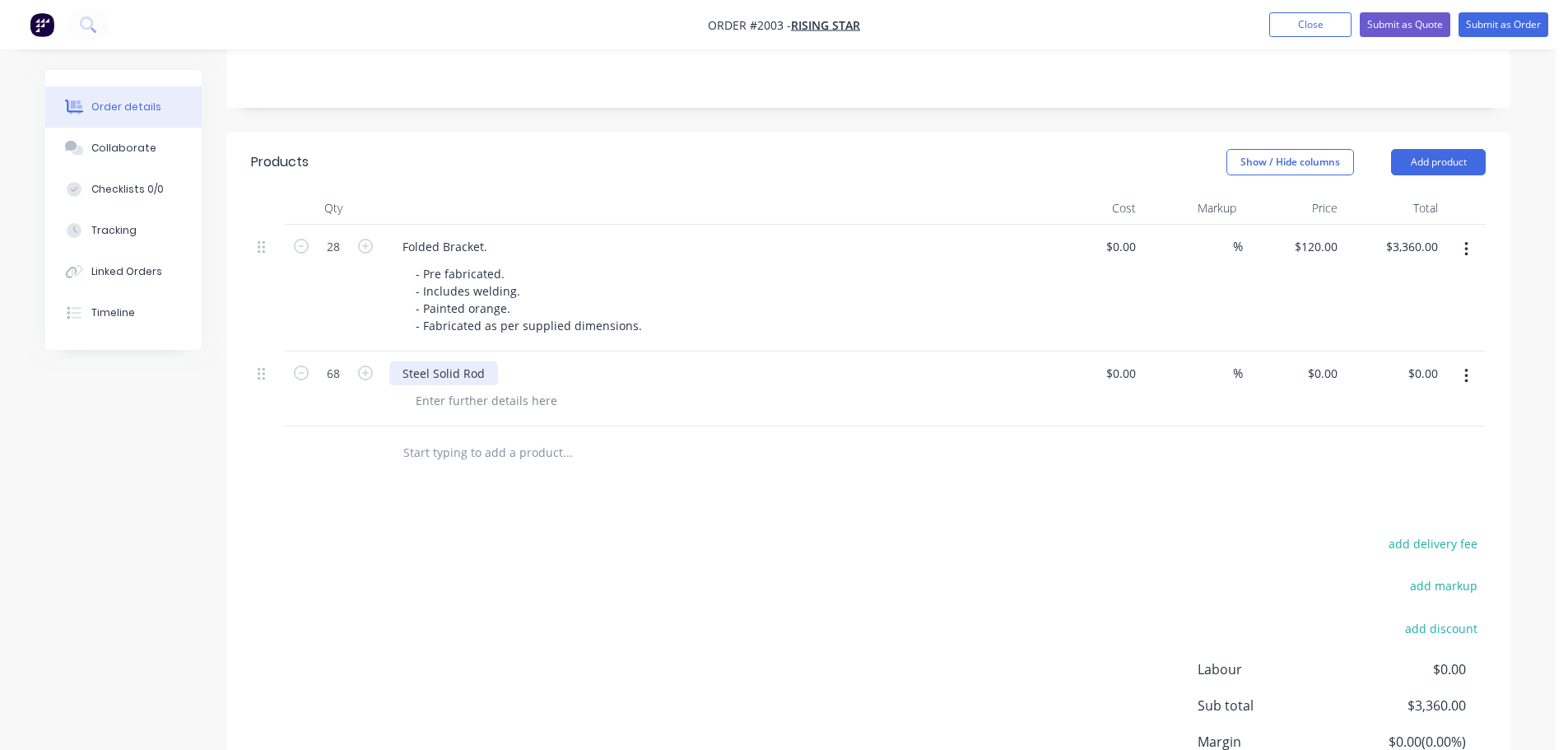
click at [485, 361] on div "Steel Solid Rod" at bounding box center [443, 373] width 108 height 24
click at [444, 389] on div at bounding box center [486, 401] width 168 height 24
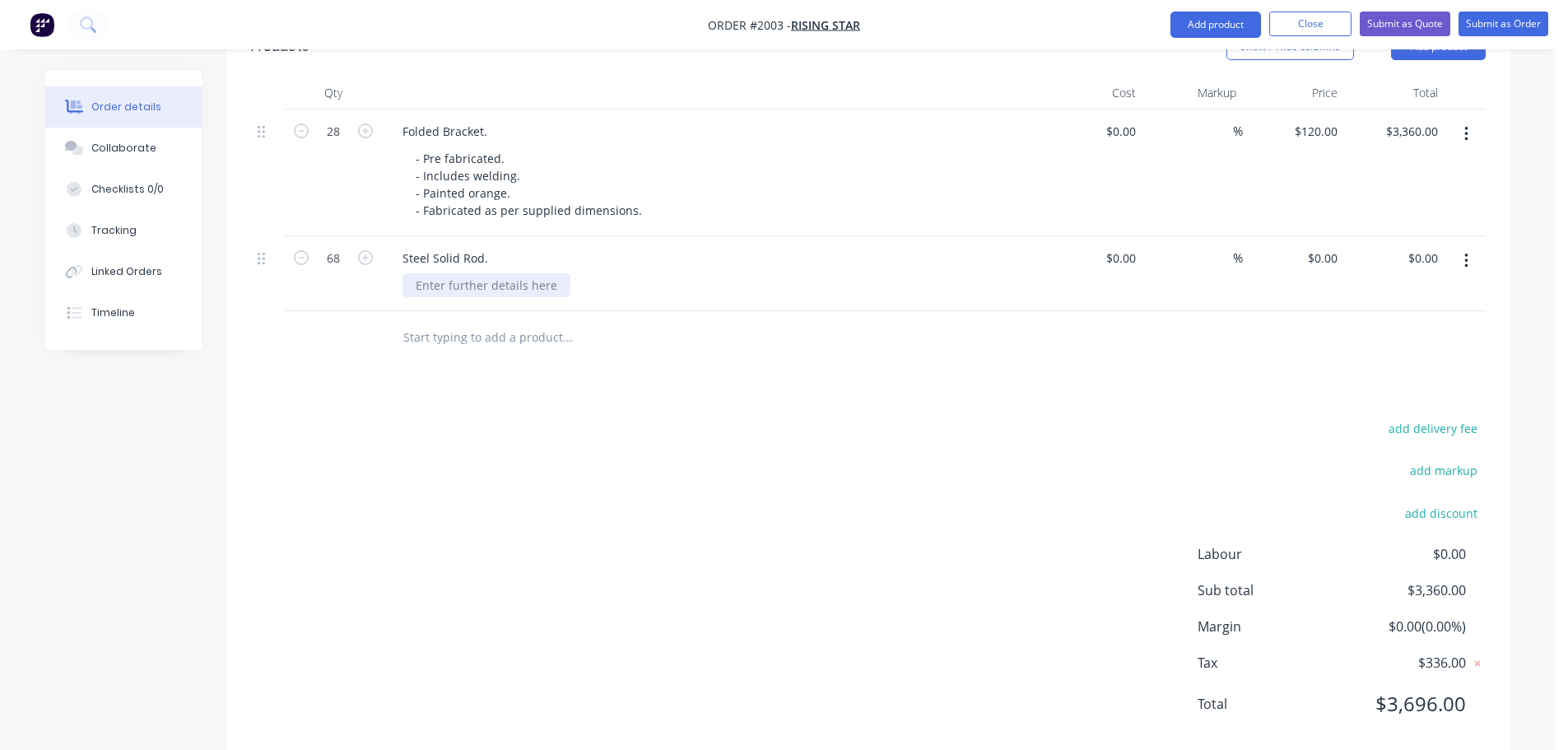
scroll to position [478, 0]
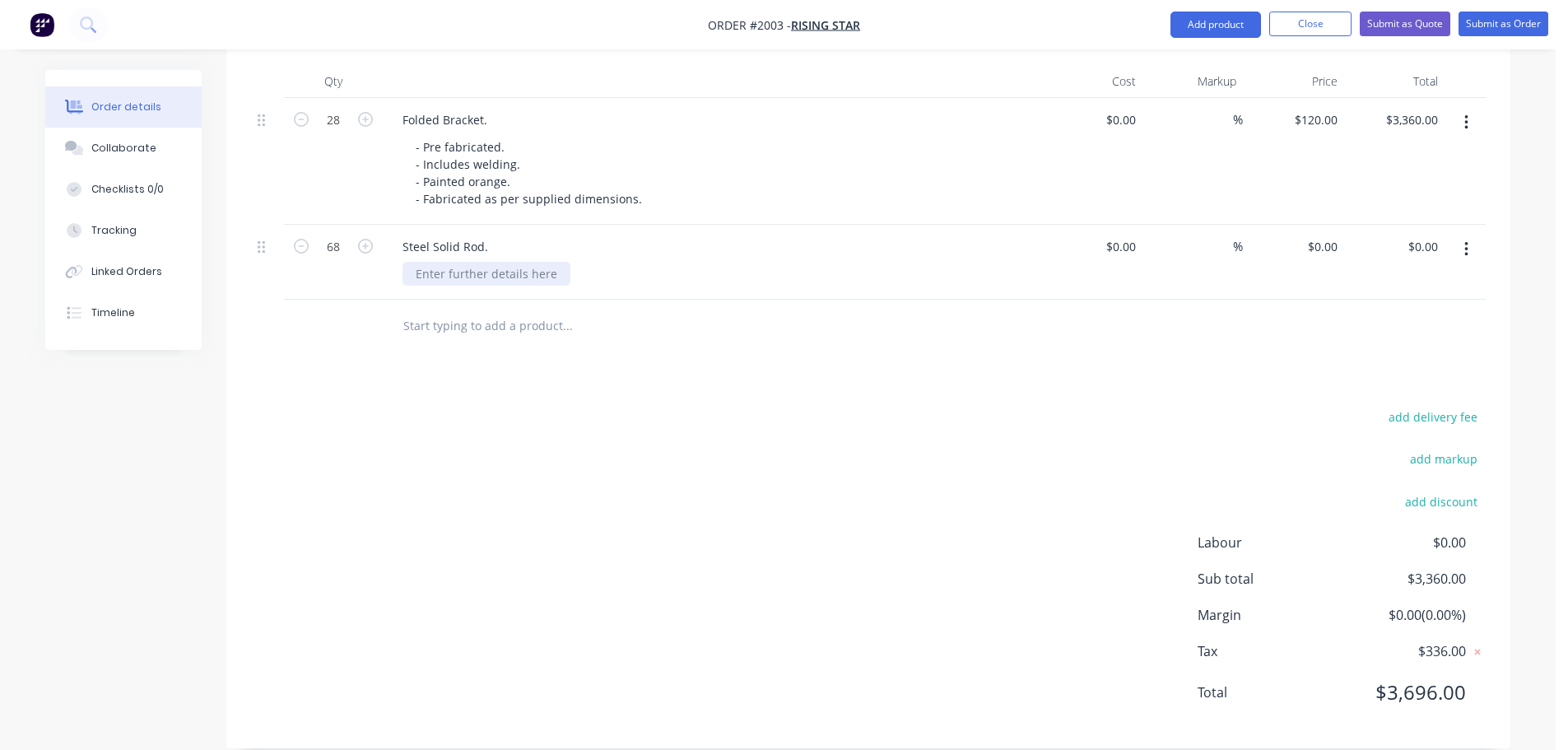
click at [479, 262] on div at bounding box center [486, 274] width 168 height 24
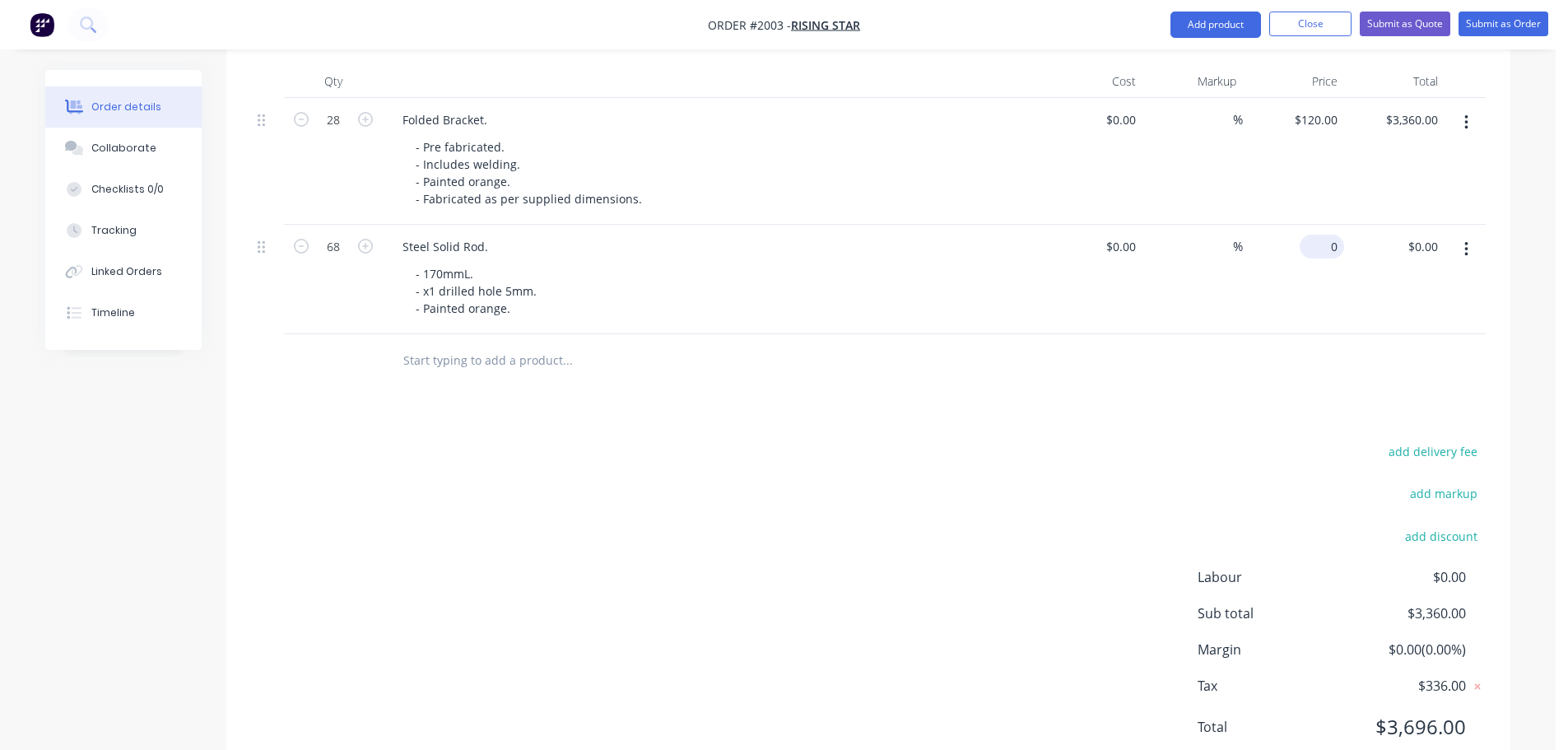
click at [1314, 225] on div "0 $0.00" at bounding box center [1292, 279] width 101 height 109
type input "$10.50"
type input "$714.00"
click at [913, 540] on div "add delivery fee add markup add discount Labour $0.00 Sub total $3,360.00 Margi…" at bounding box center [868, 598] width 1234 height 318
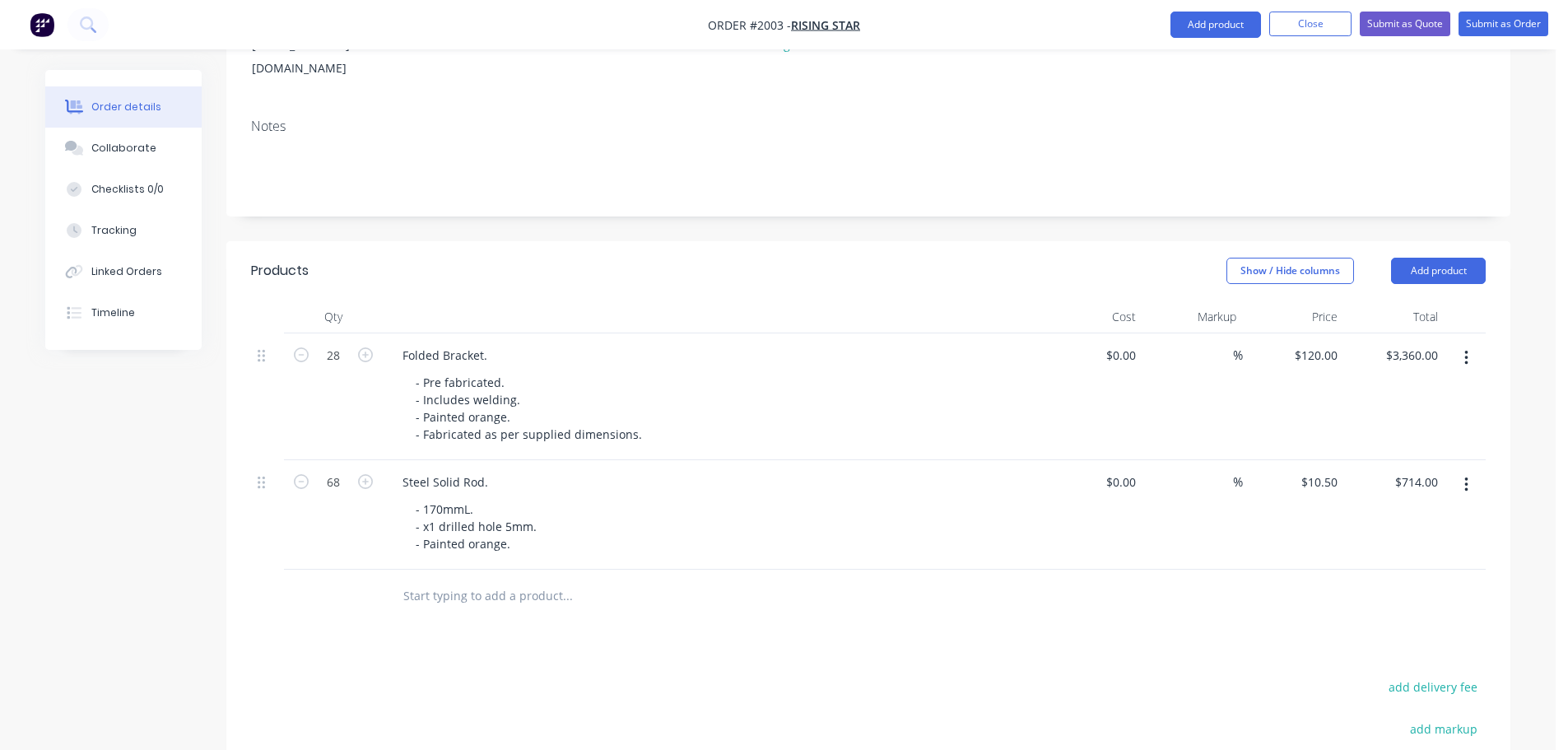
scroll to position [19, 0]
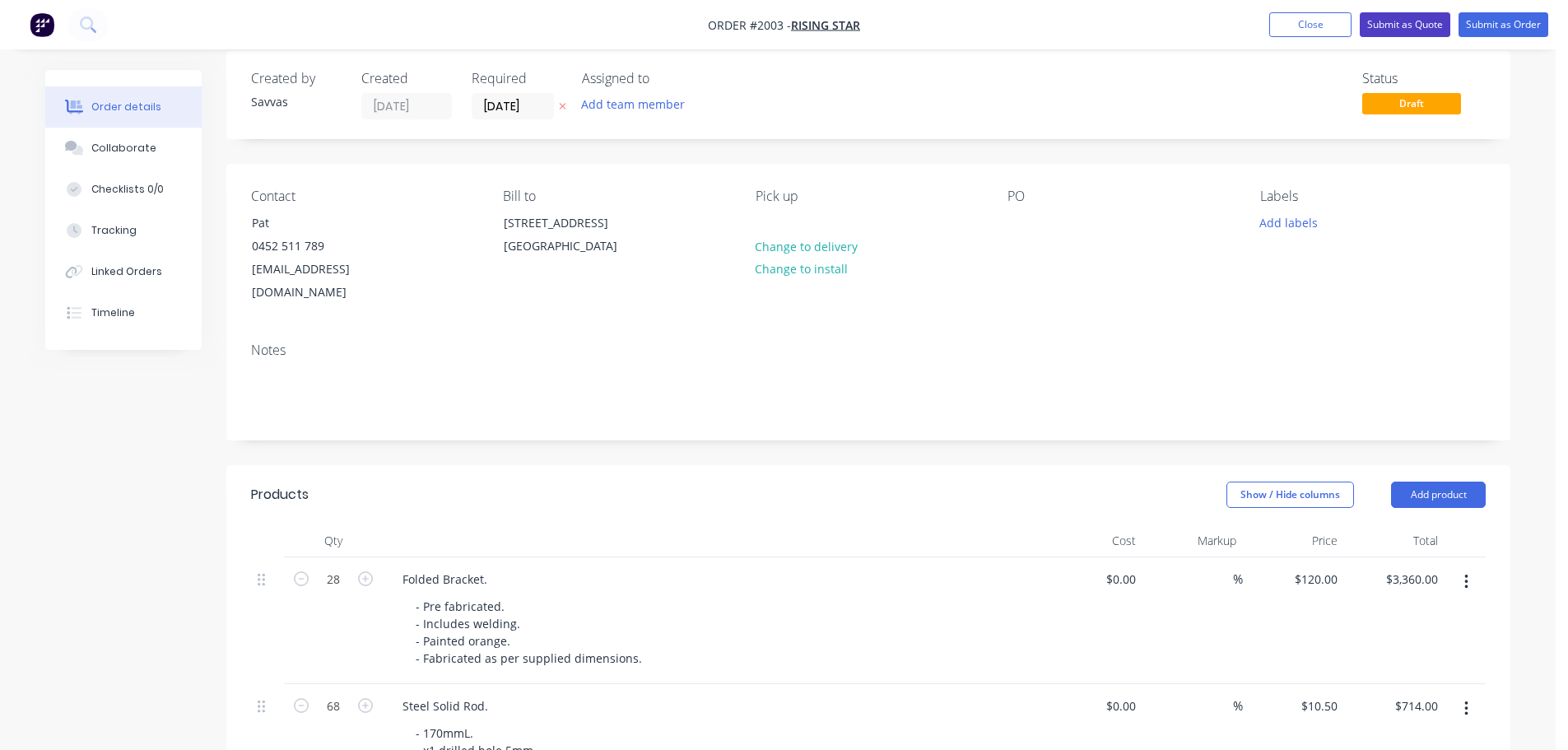
click at [1403, 32] on button "Submit as Quote" at bounding box center [1405, 25] width 91 height 25
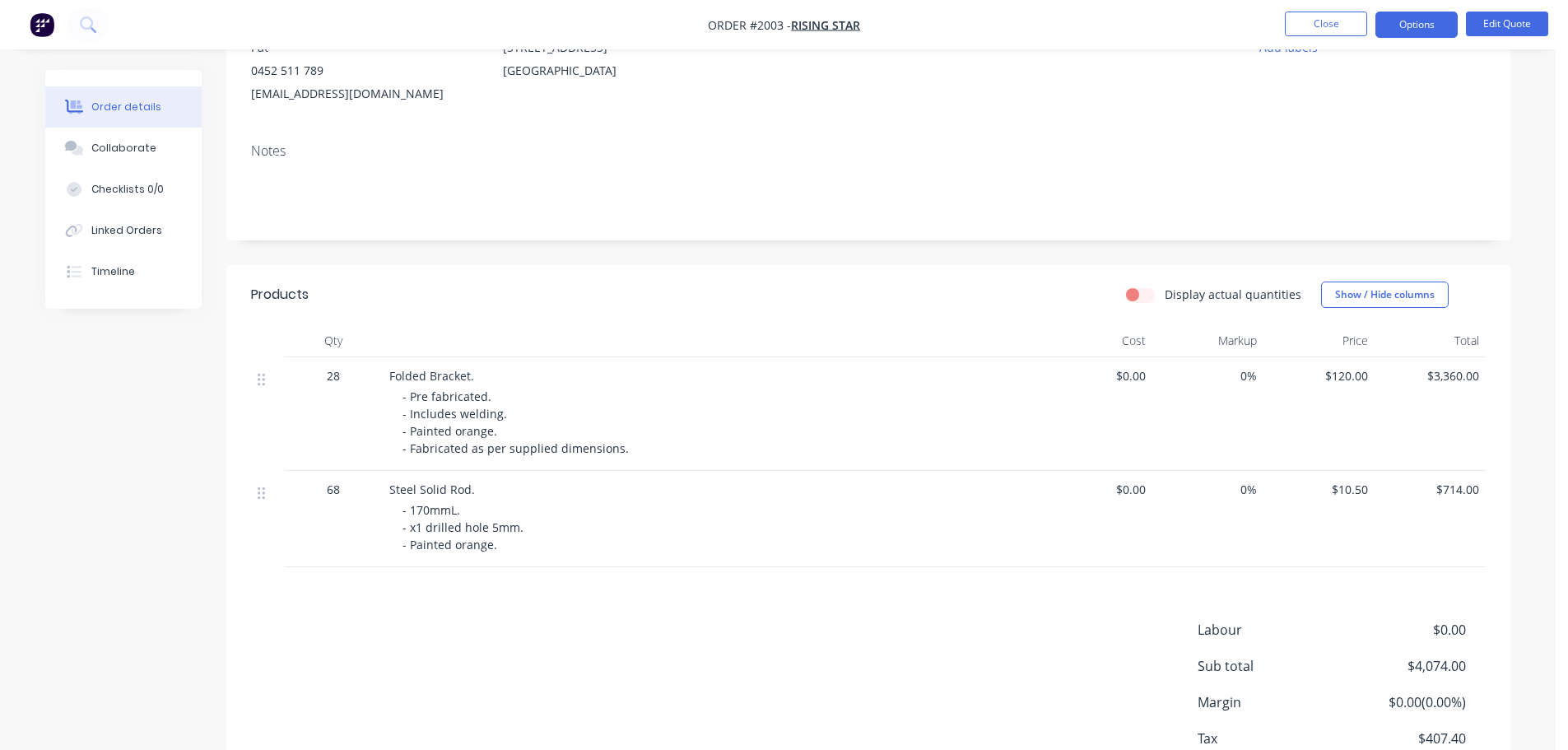
scroll to position [303, 0]
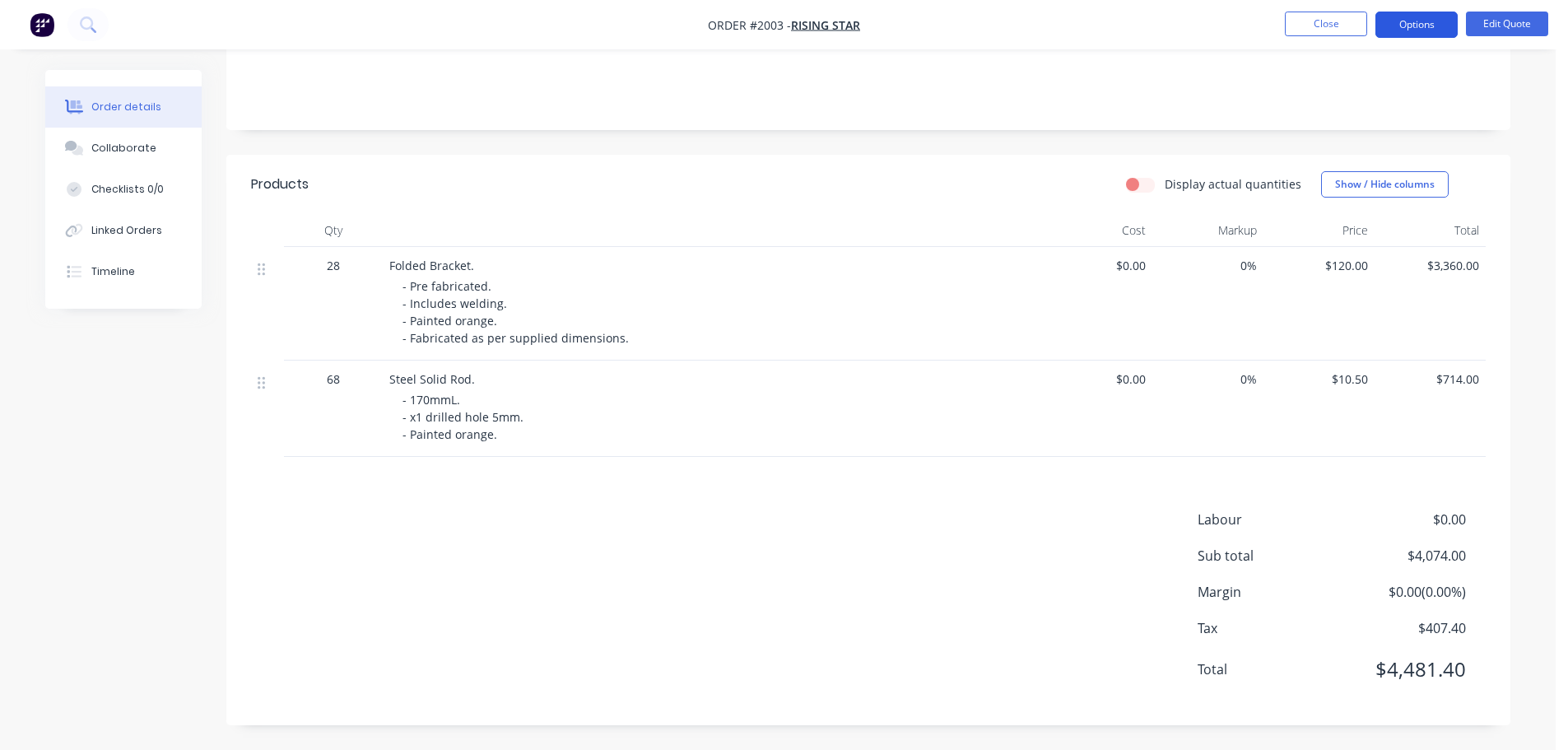
click at [1402, 28] on button "Options" at bounding box center [1416, 25] width 83 height 27
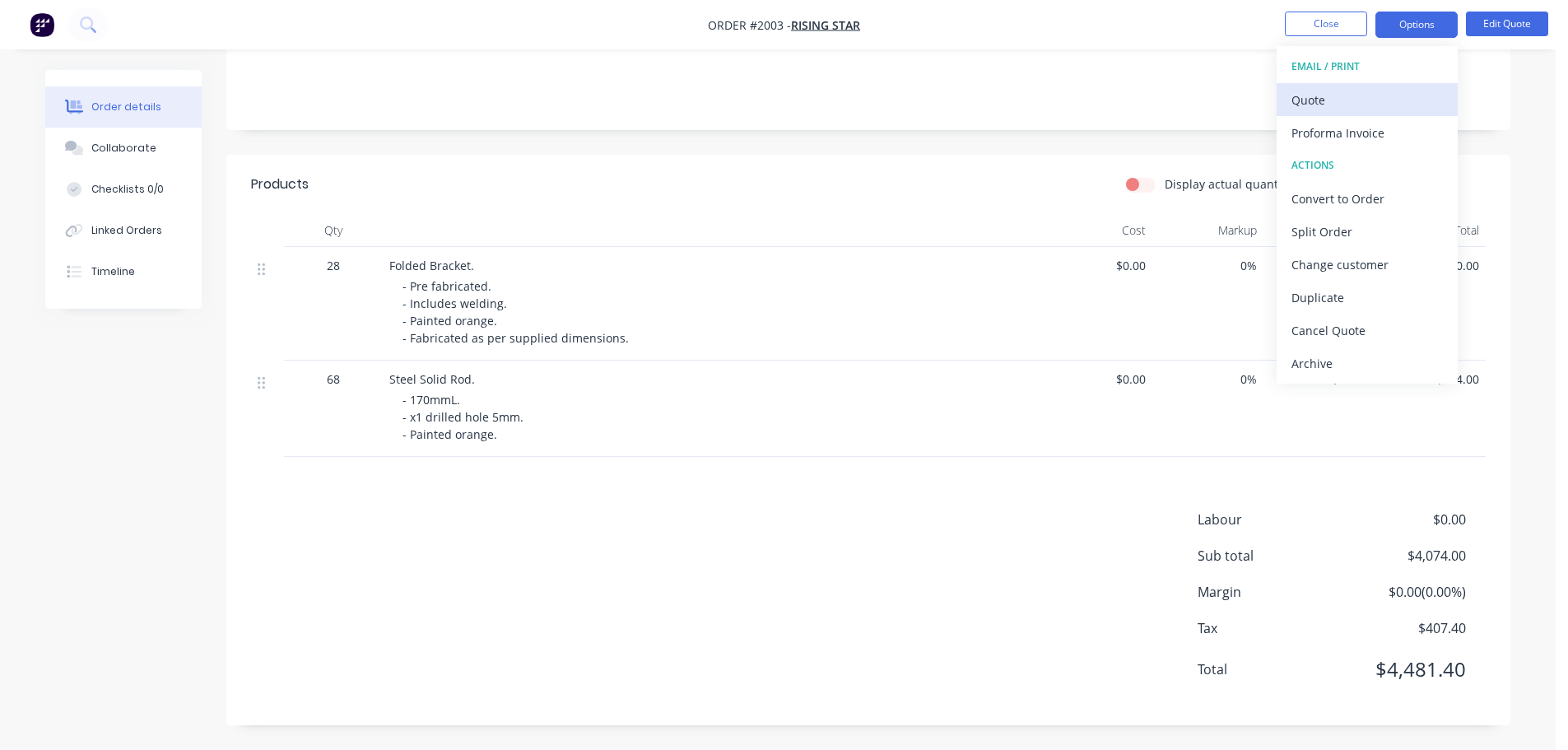
click at [1370, 94] on div "Quote" at bounding box center [1367, 99] width 152 height 24
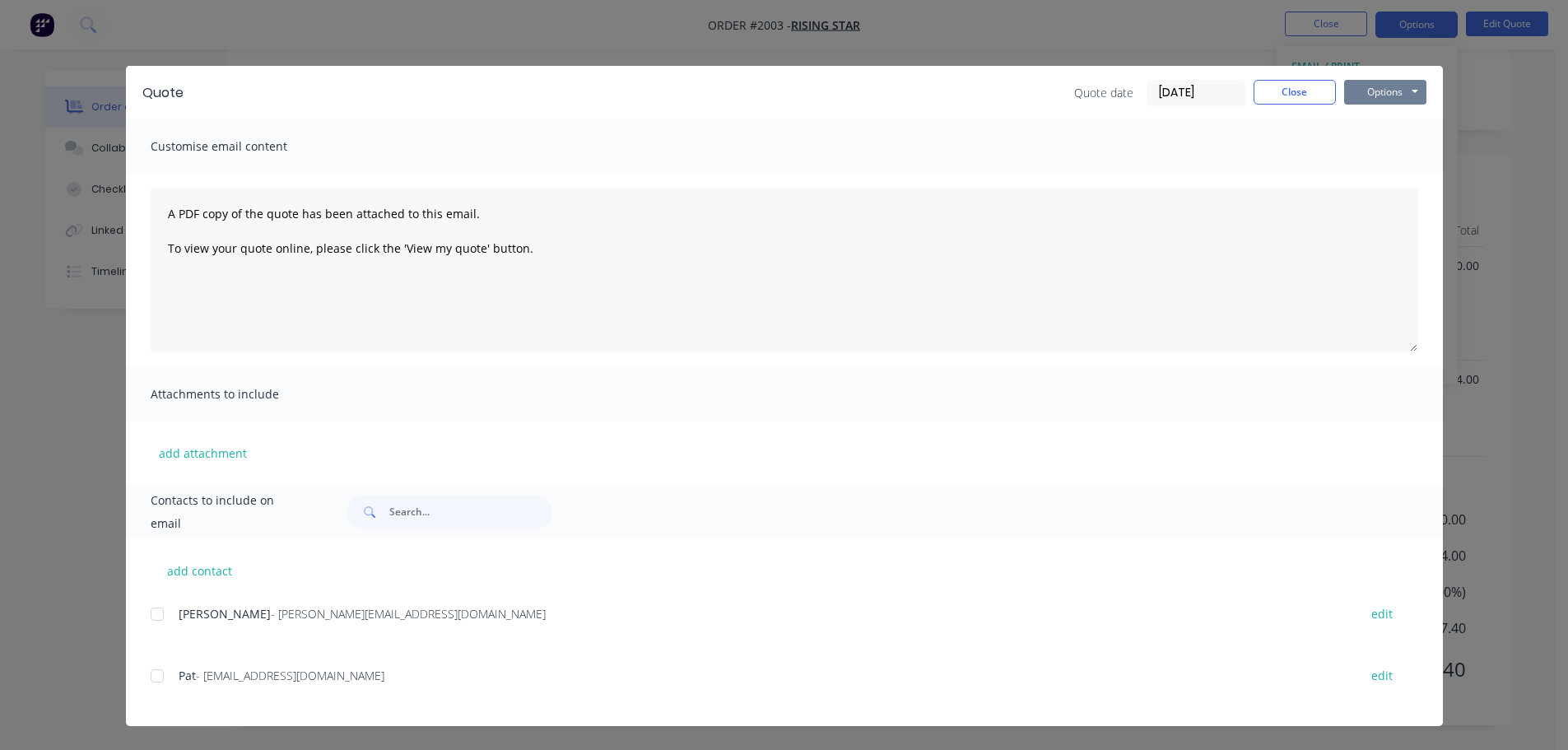
click at [1384, 94] on button "Options" at bounding box center [1385, 92] width 83 height 25
click at [1374, 139] on button "Print" at bounding box center [1396, 149] width 105 height 28
